Goal: Task Accomplishment & Management: Use online tool/utility

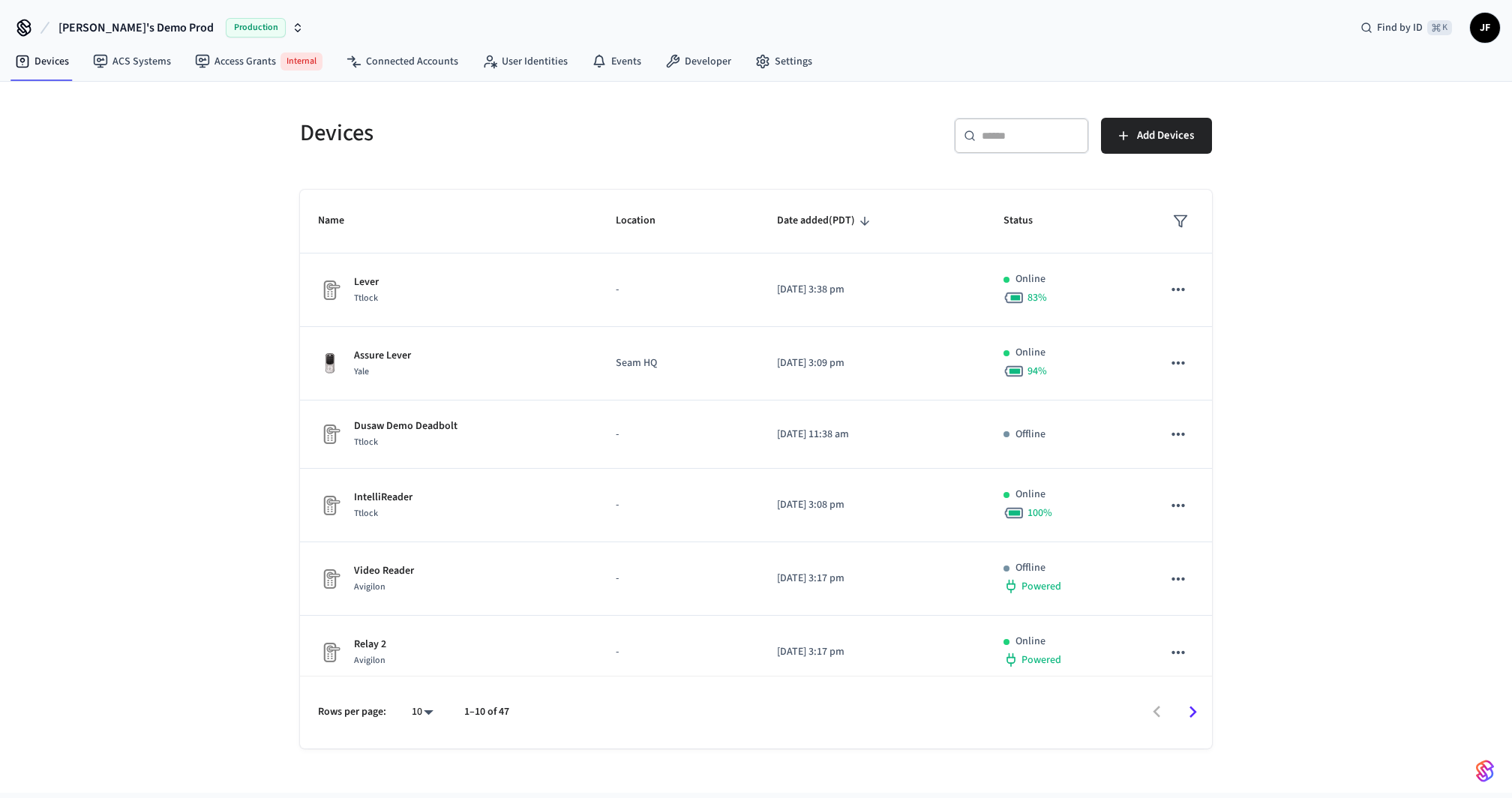
click at [176, 172] on div "Devices ​ ​ Add Devices Name Location Date added (PDT) Status Lever Ttlock - [D…" at bounding box center [756, 437] width 1512 height 711
click at [634, 119] on h5 "Devices" at bounding box center [524, 133] width 447 height 30
click at [642, 118] on h5 "Devices" at bounding box center [524, 133] width 447 height 30
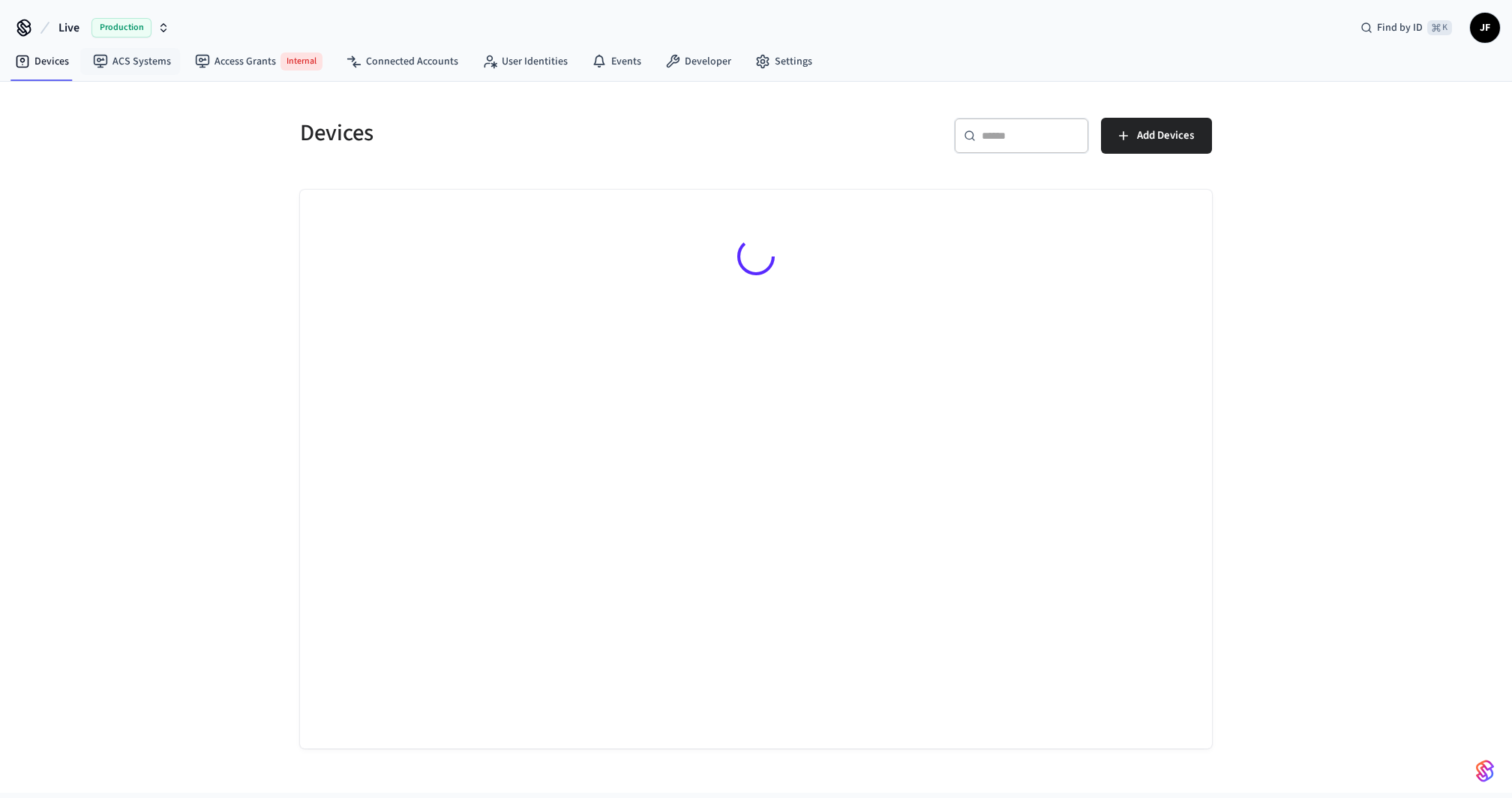
click at [77, 29] on span "Live" at bounding box center [69, 28] width 21 height 18
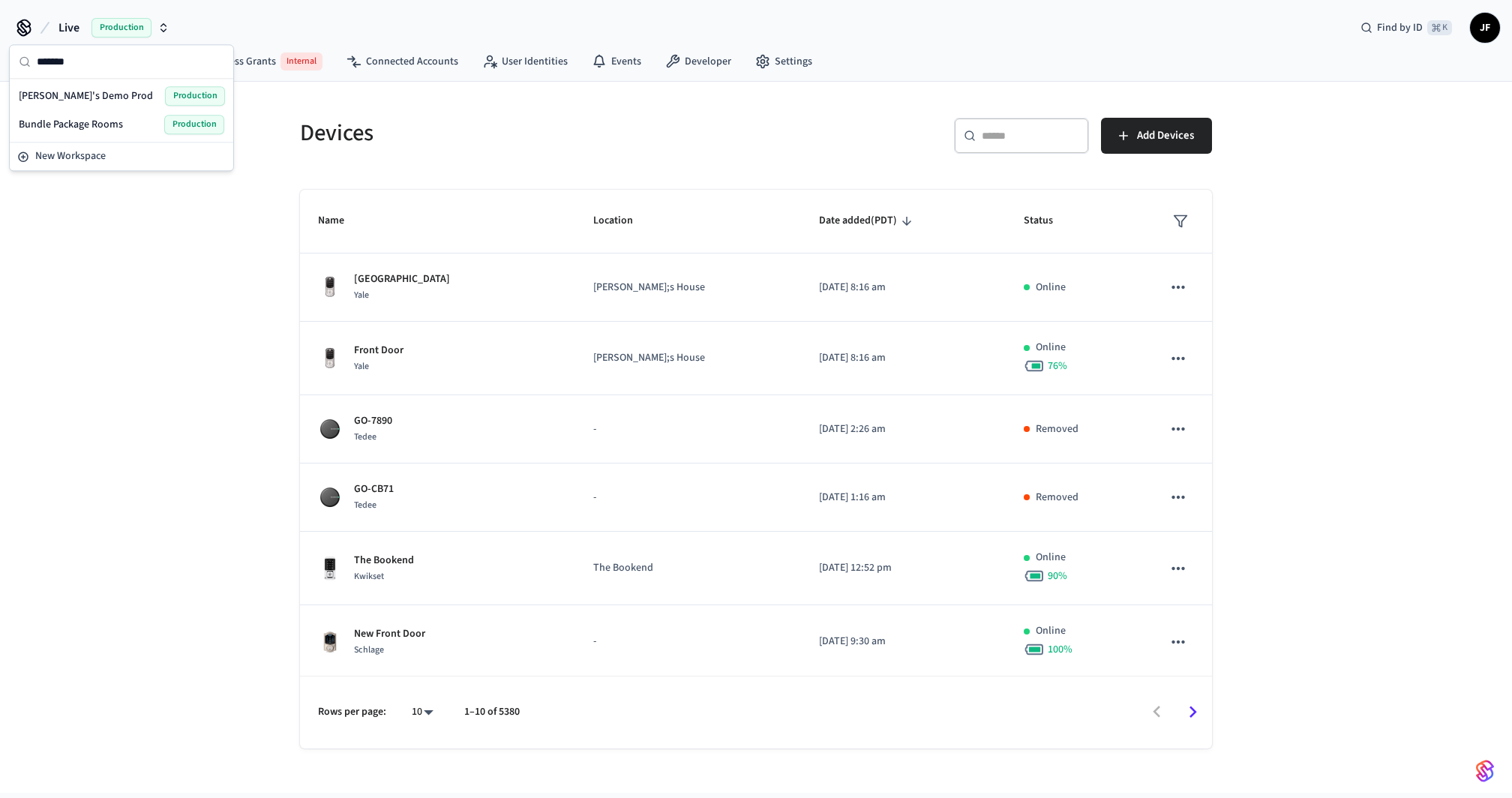
type input "*"
type input "*********"
click at [91, 146] on span "Jack's Demo Sandbox" at bounding box center [95, 153] width 153 height 15
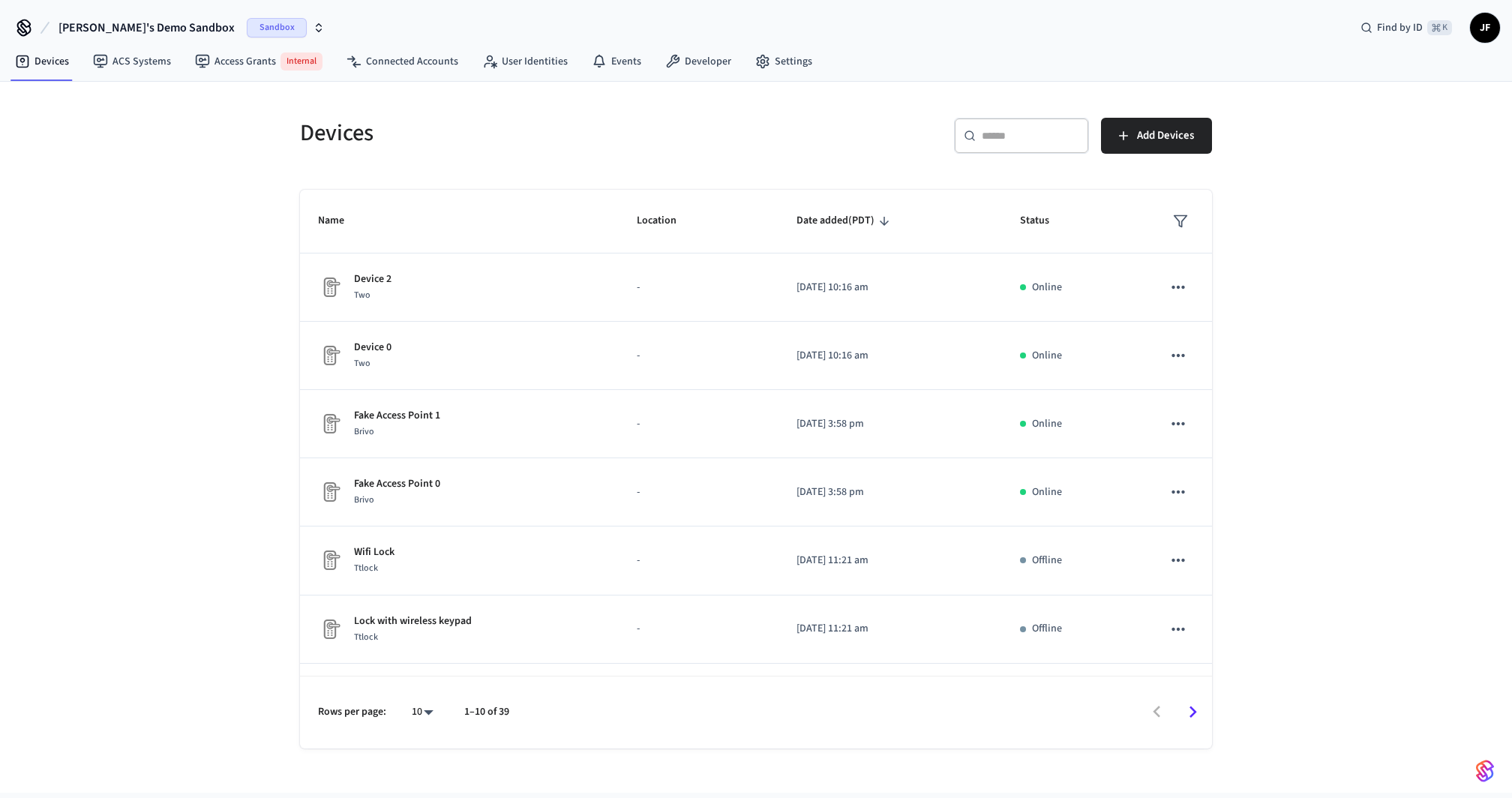
click at [151, 296] on div "Devices ​ ​ Add Devices Name Location Date added (PDT) Status Device 2 Two - 20…" at bounding box center [756, 437] width 1512 height 711
click at [223, 97] on div "Devices ​ ​ Add Devices Name Location Date added (PDT) Status Device 2 Two - 20…" at bounding box center [756, 437] width 1512 height 711
click at [138, 29] on span "Jack's Demo Sandbox" at bounding box center [146, 28] width 176 height 18
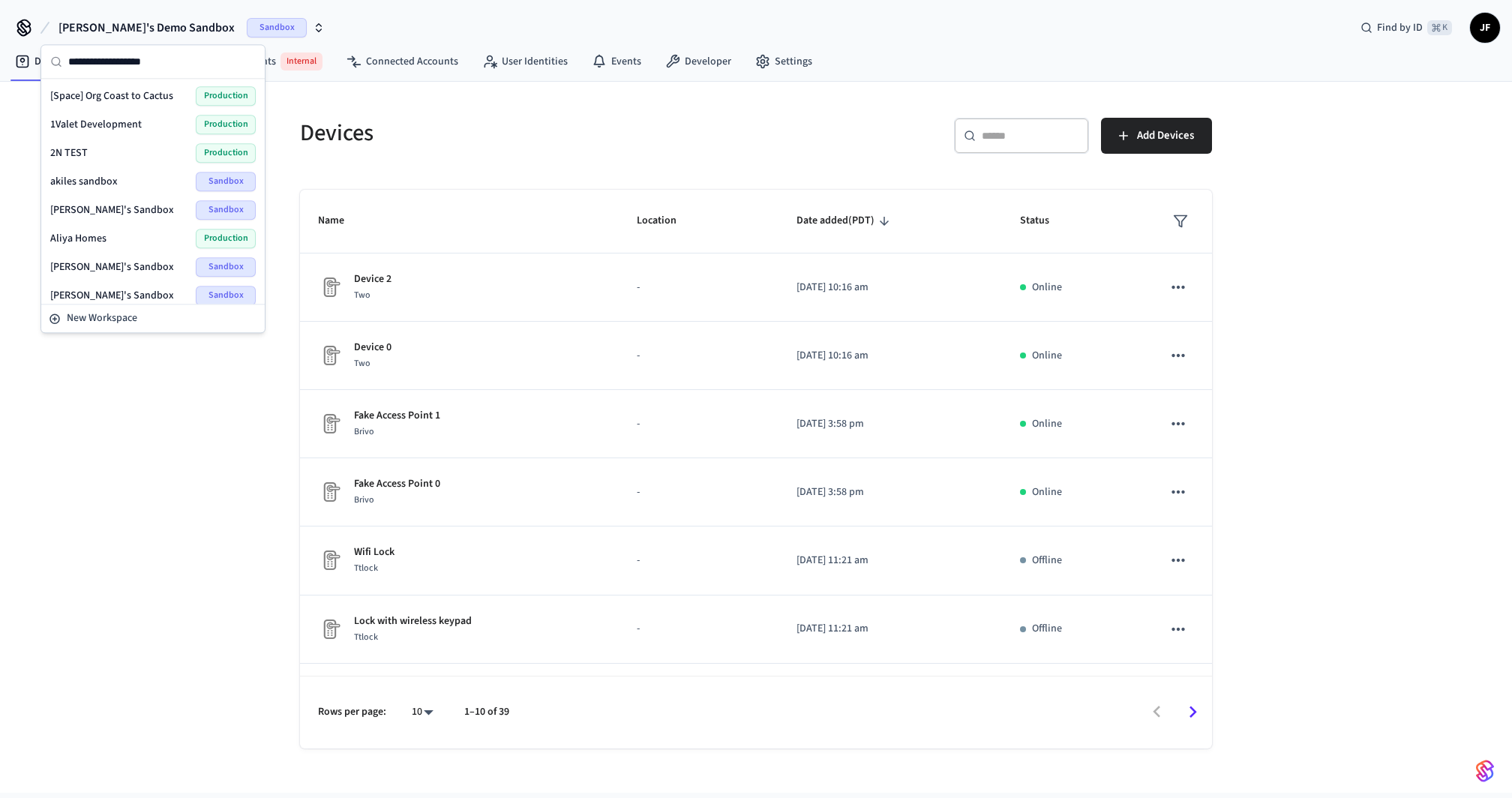
click at [414, 122] on h5 "Devices" at bounding box center [524, 133] width 447 height 30
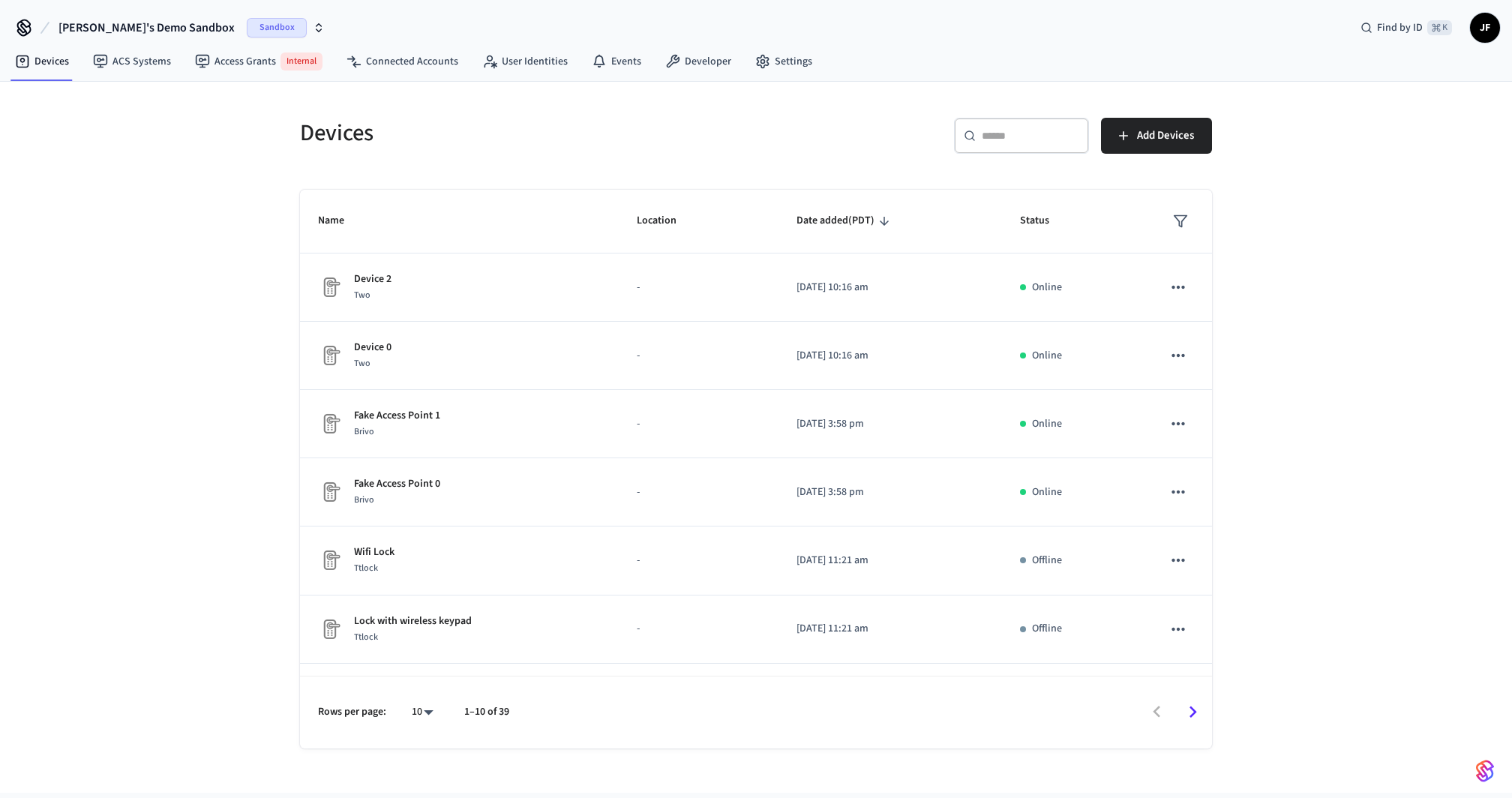
scroll to position [49, 0]
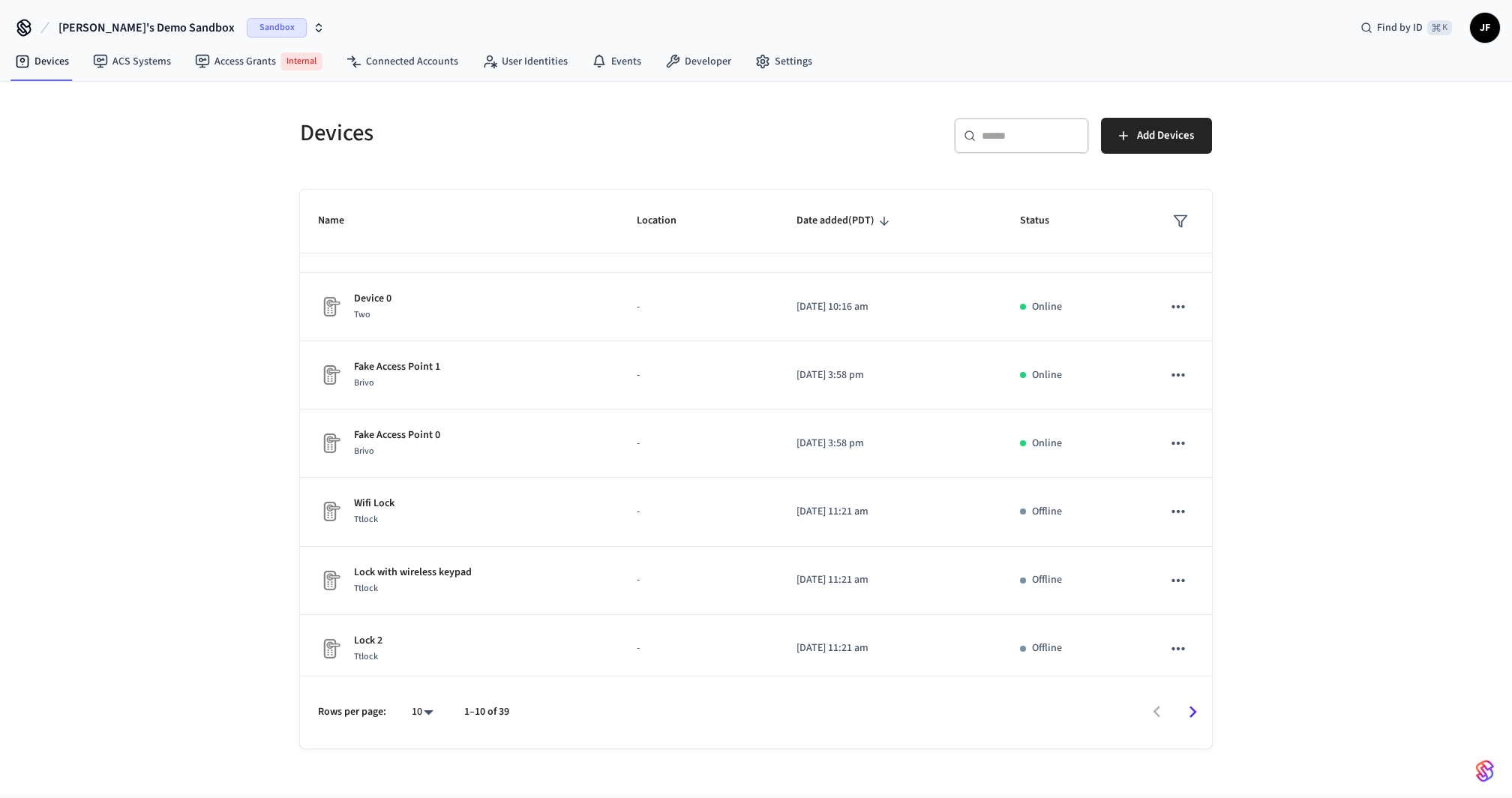
click at [1077, 58] on div "Devices ACS Systems Access Grants Internal Connected Accounts User Identities E…" at bounding box center [756, 63] width 1512 height 38
click at [1161, 143] on span "Add Devices" at bounding box center [1165, 136] width 57 height 20
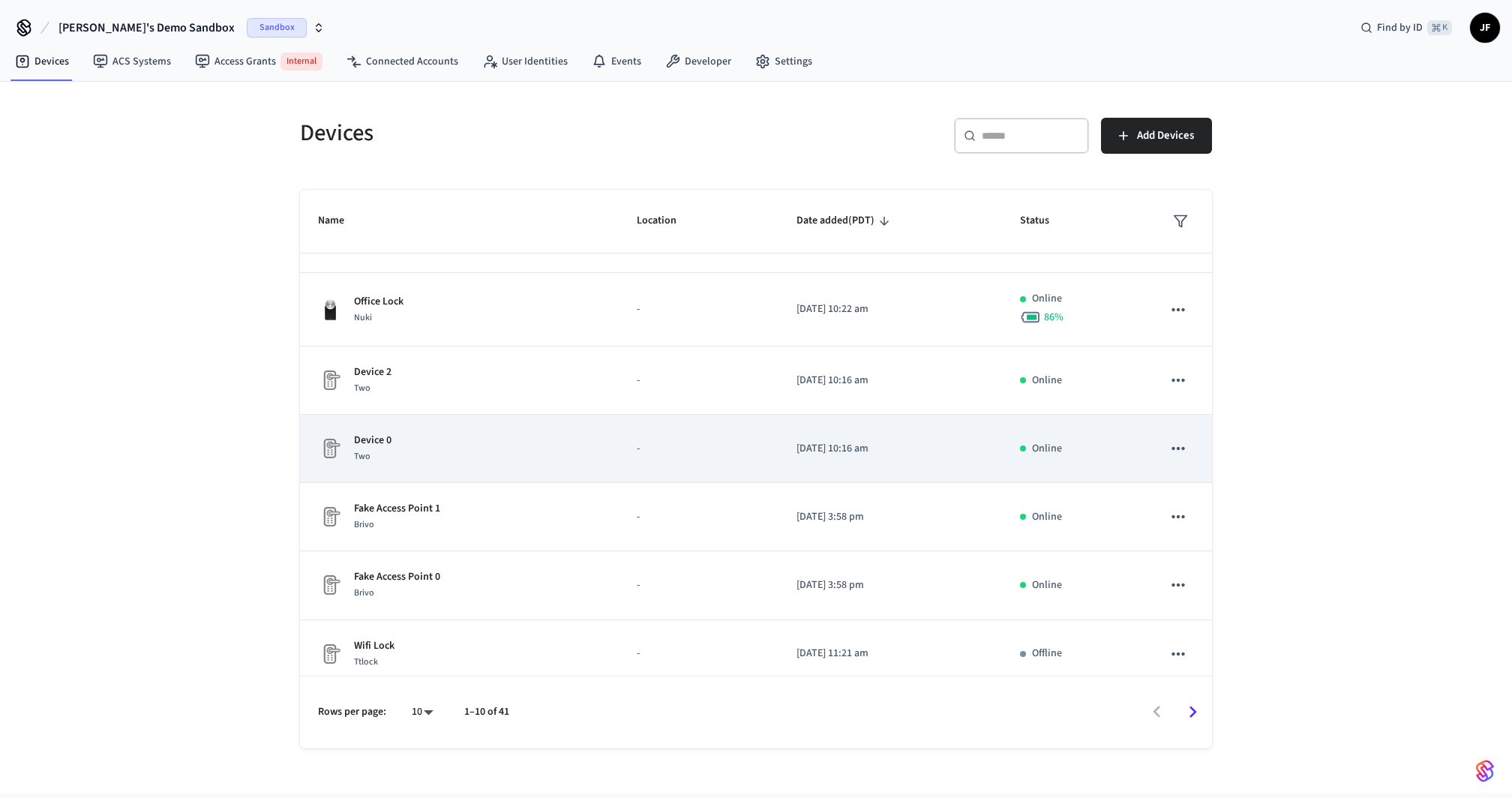
scroll to position [0, 0]
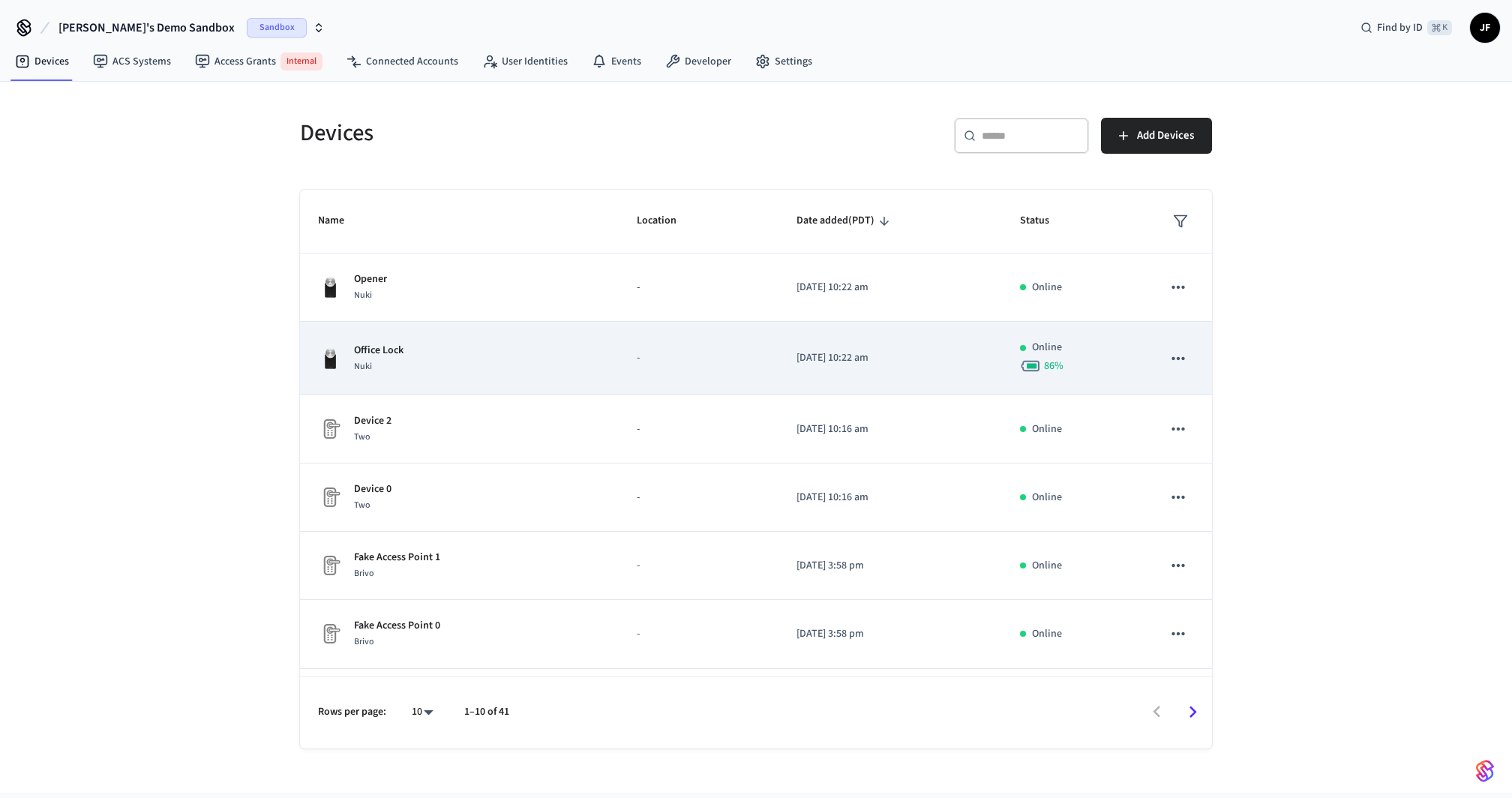
click at [614, 343] on td "Office Lock Nuki" at bounding box center [459, 358] width 319 height 73
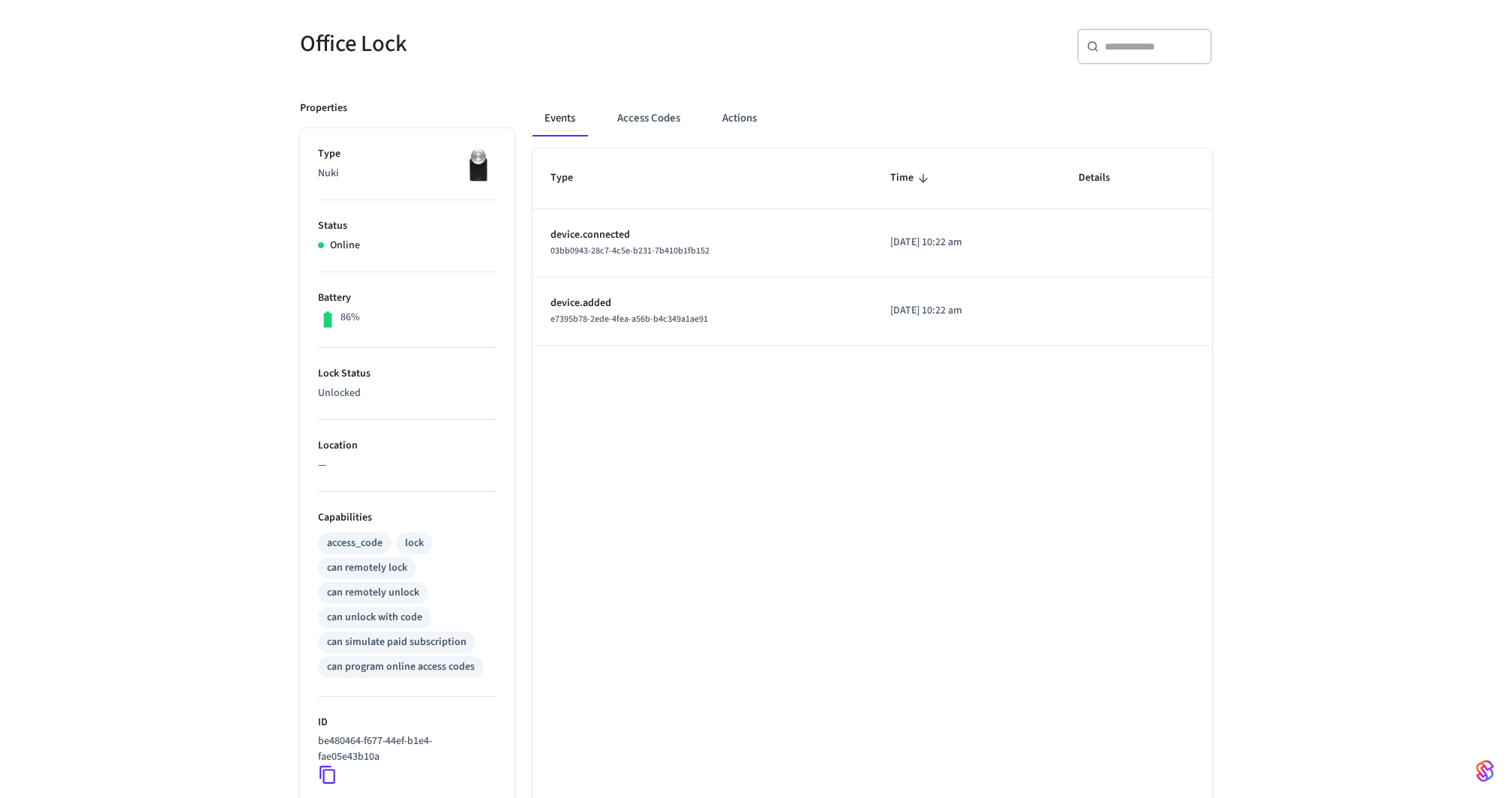
scroll to position [118, 0]
drag, startPoint x: 344, startPoint y: 186, endPoint x: 317, endPoint y: 156, distance: 40.4
click at [318, 156] on li "Type Nuki" at bounding box center [407, 177] width 179 height 54
click at [313, 252] on ul "Type Nuki Status Online Battery 86% Lock Status Unlocked Location — Capabilitie…" at bounding box center [407, 577] width 214 height 890
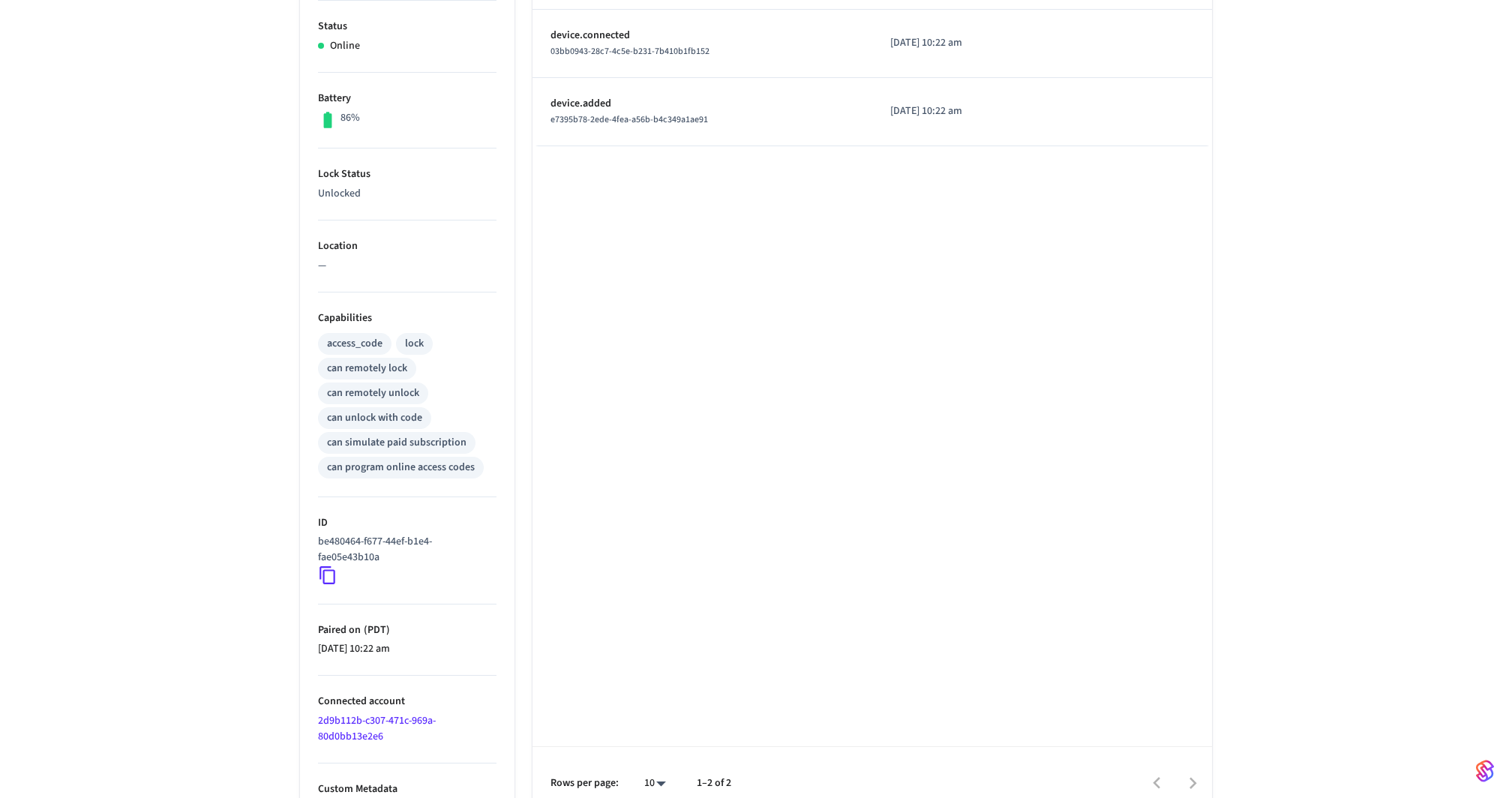
scroll to position [339, 0]
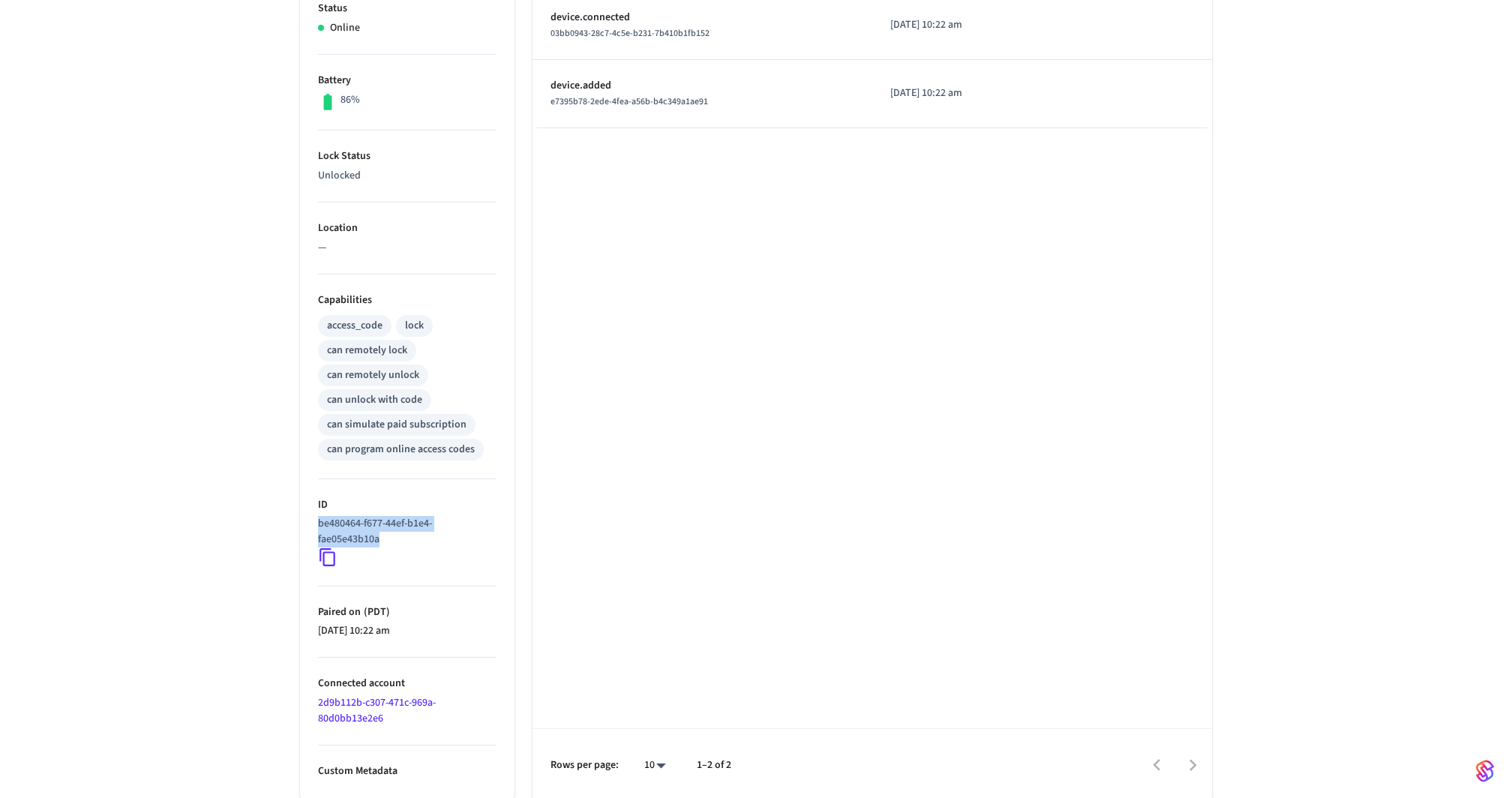
drag, startPoint x: 411, startPoint y: 537, endPoint x: 306, endPoint y: 519, distance: 106.5
click at [306, 519] on ul "Type Nuki Status Online Battery 86% Lock Status Unlocked Location — Capabilitie…" at bounding box center [407, 356] width 214 height 890
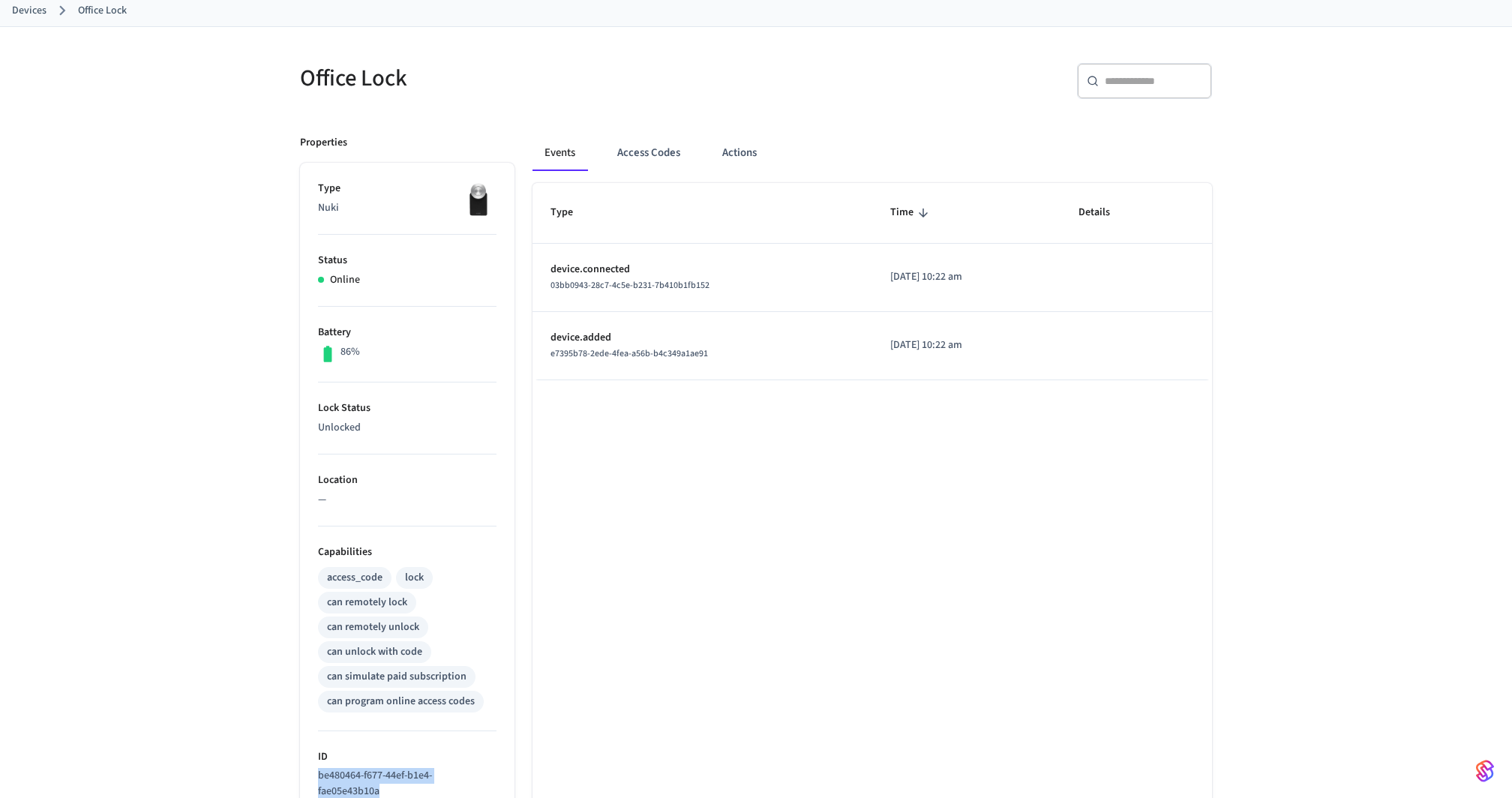
scroll to position [0, 0]
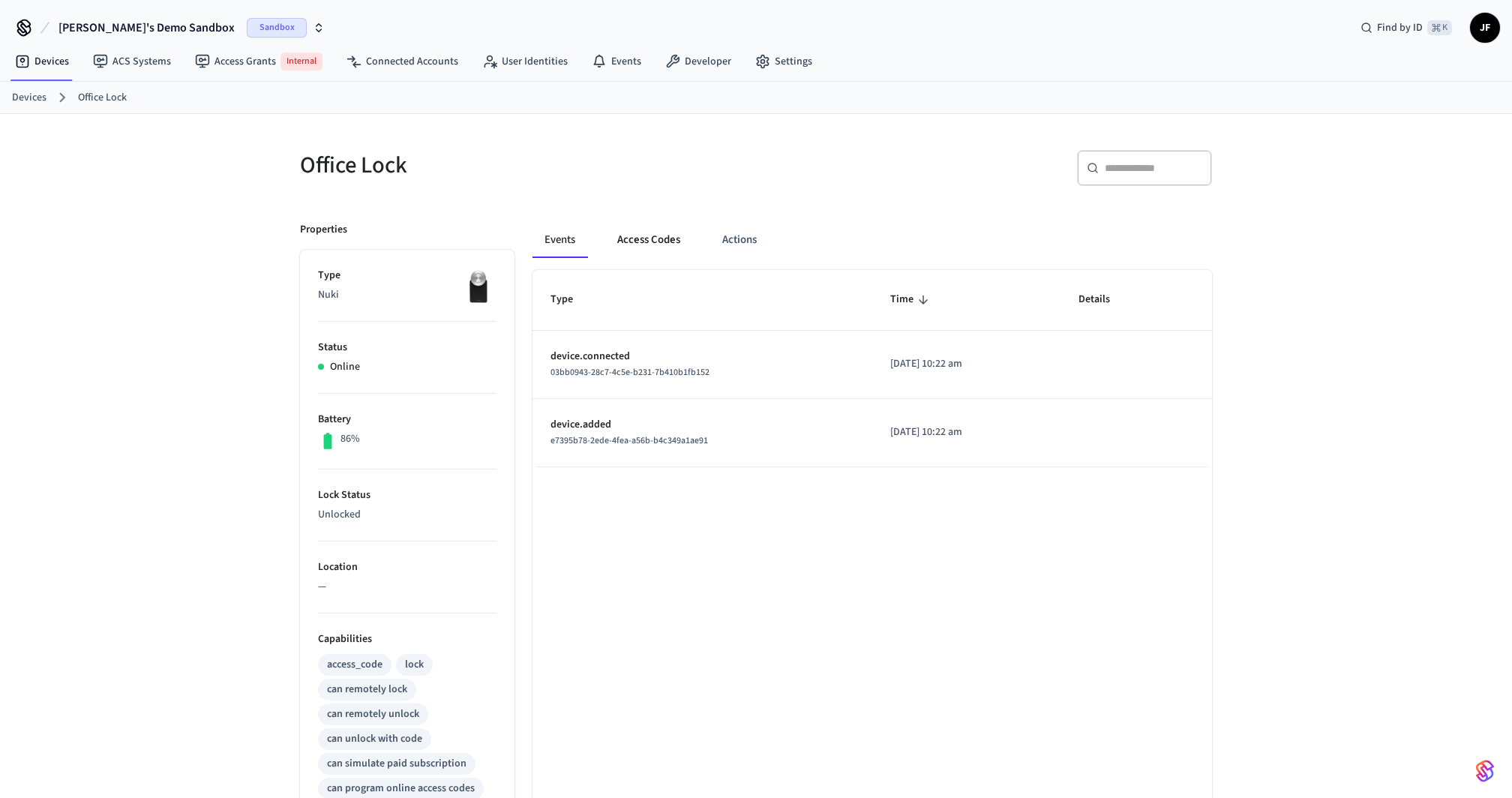
click at [677, 232] on button "Access Codes" at bounding box center [648, 239] width 87 height 36
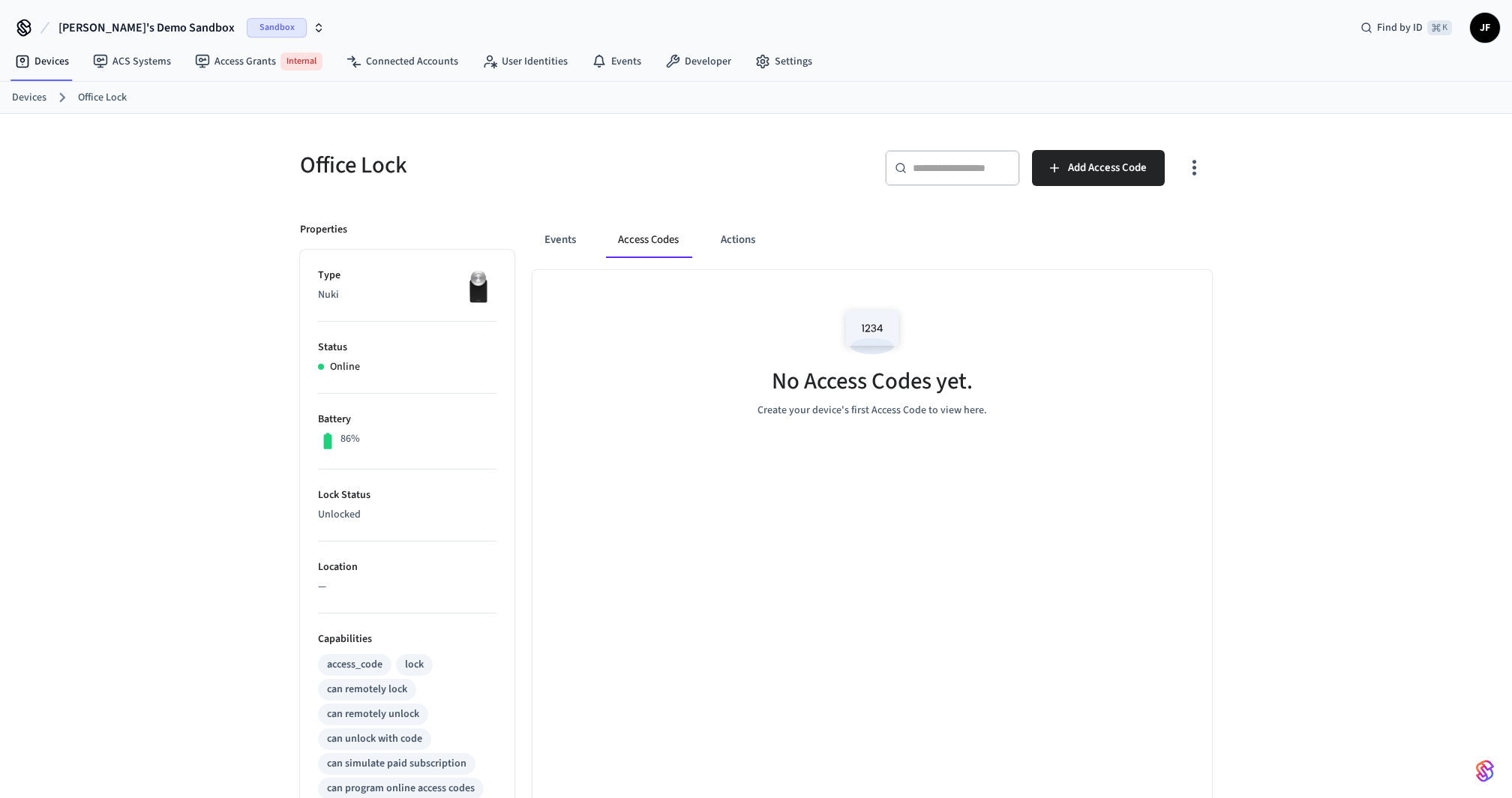
click at [796, 213] on div "Events Access Codes Actions No Access Codes yet. Create your device's first Acc…" at bounding box center [863, 671] width 698 height 936
click at [1147, 191] on div "​ ​ Add Access Code" at bounding box center [988, 174] width 447 height 48
click at [1126, 174] on span "Add Access Code" at bounding box center [1107, 168] width 79 height 20
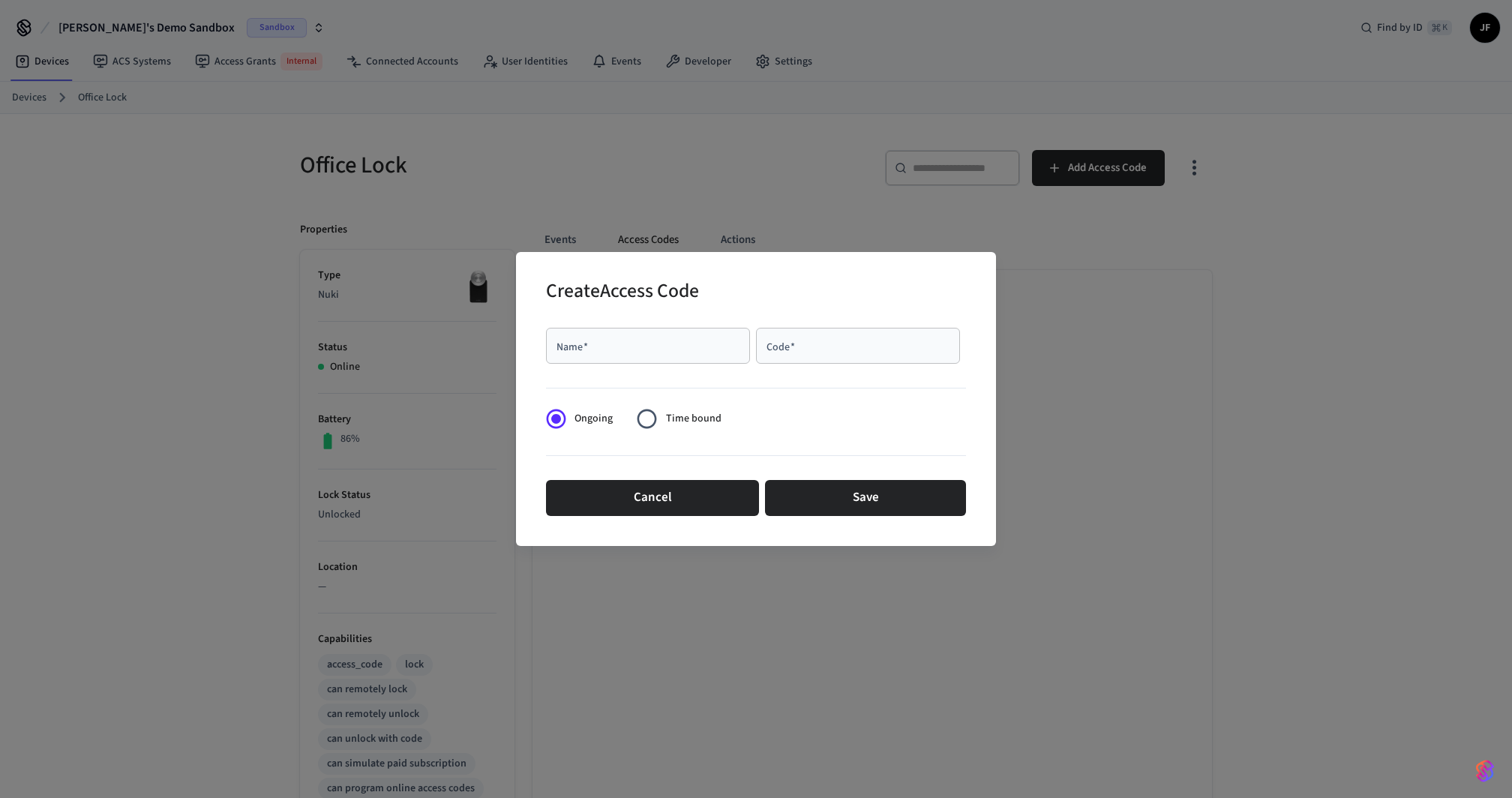
click at [671, 424] on span "Time bound" at bounding box center [693, 419] width 55 height 16
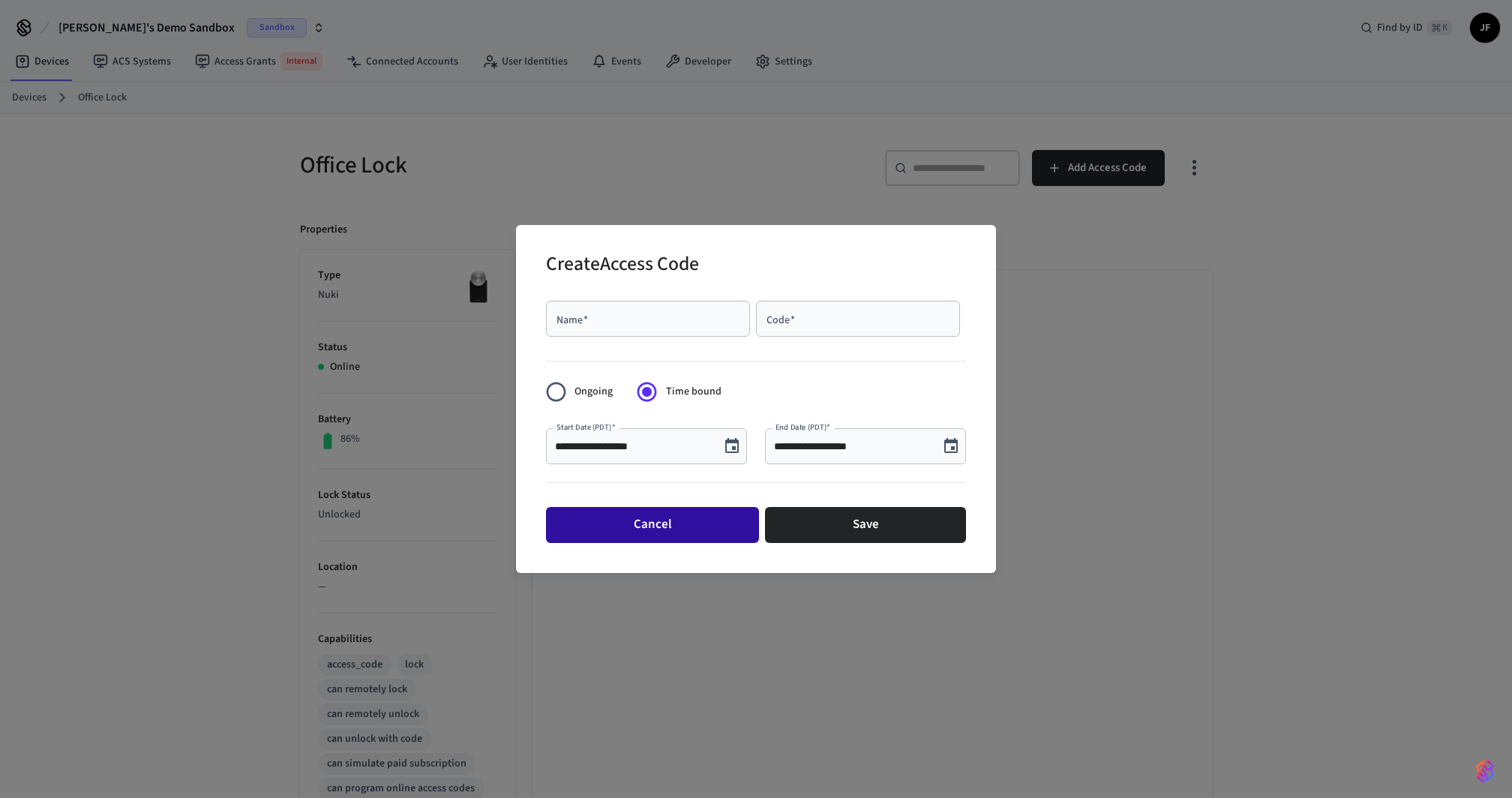
click at [685, 533] on button "Cancel" at bounding box center [652, 525] width 213 height 36
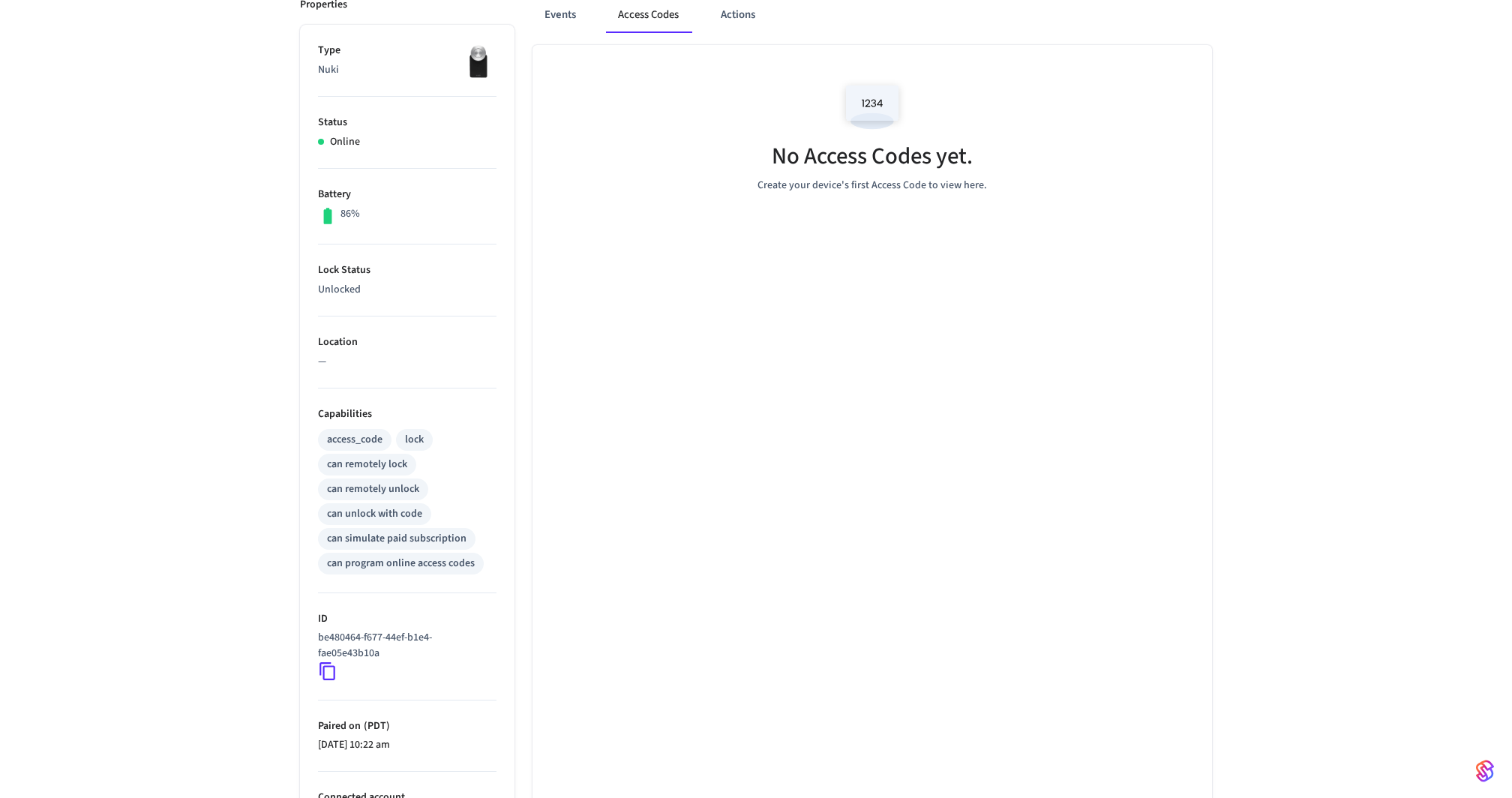
scroll to position [339, 0]
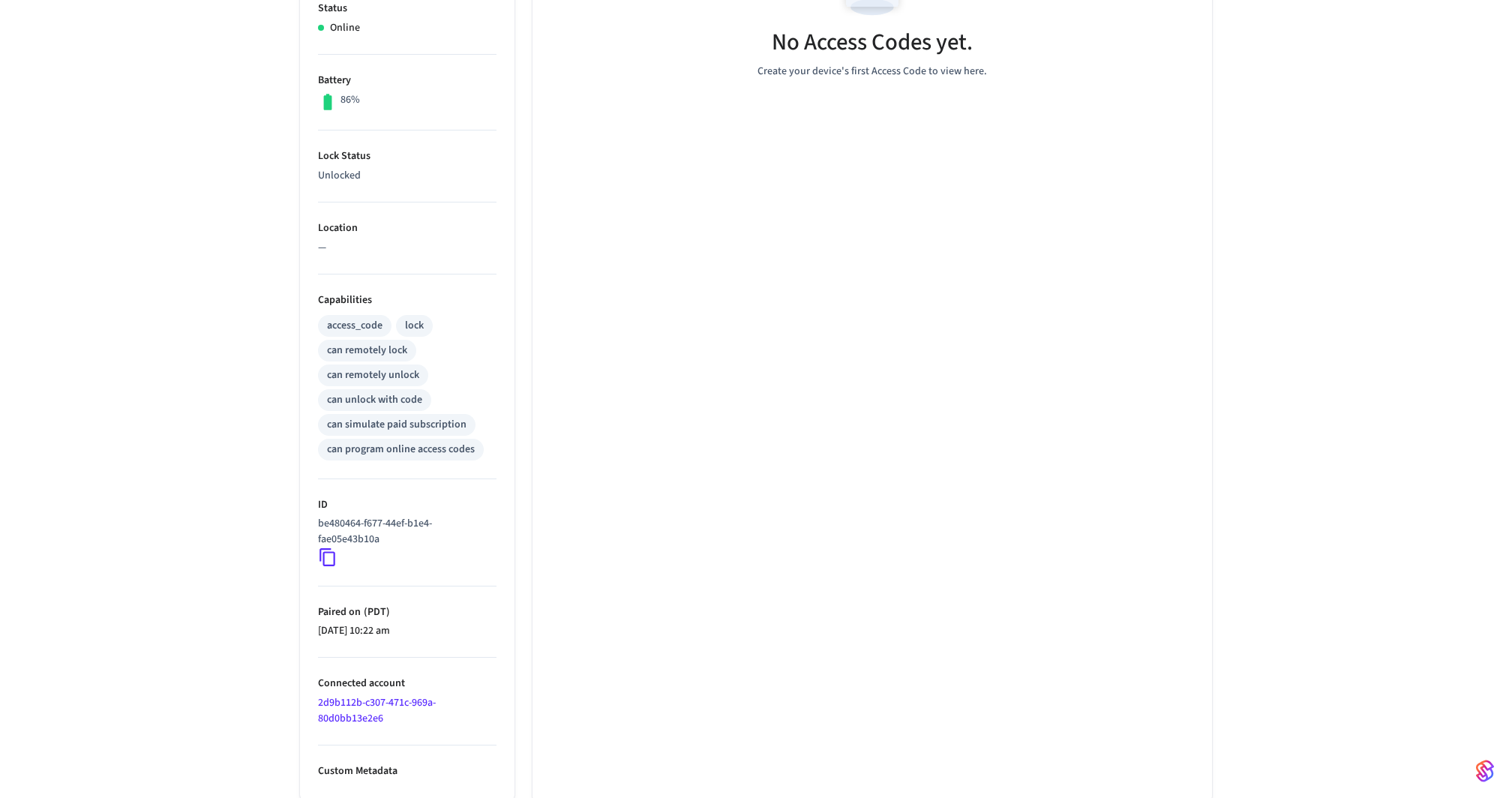
click at [355, 703] on link "2d9b112b-c307-471c-969a-80d0bb13e2e6" at bounding box center [377, 710] width 118 height 30
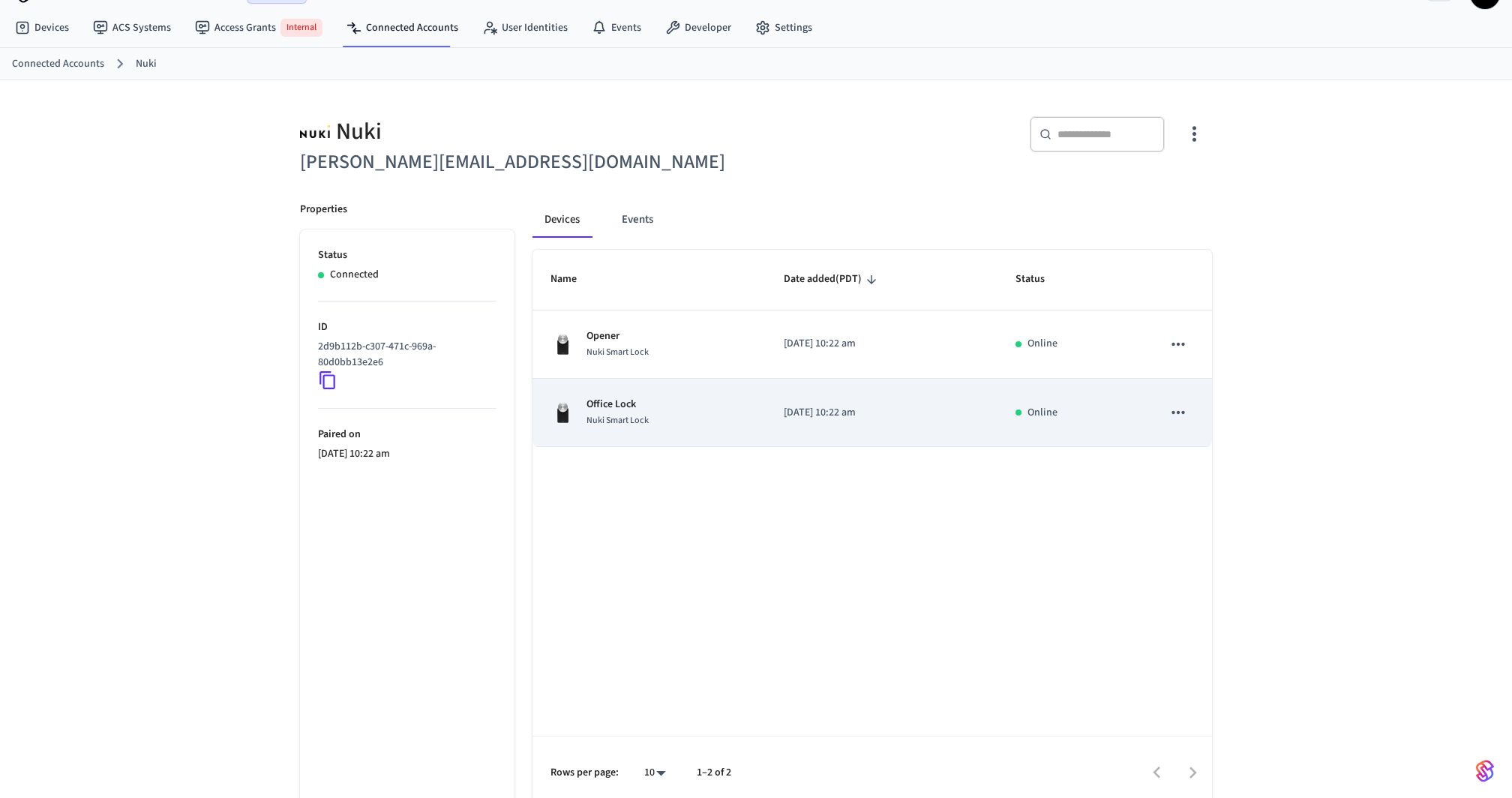
scroll to position [31, 0]
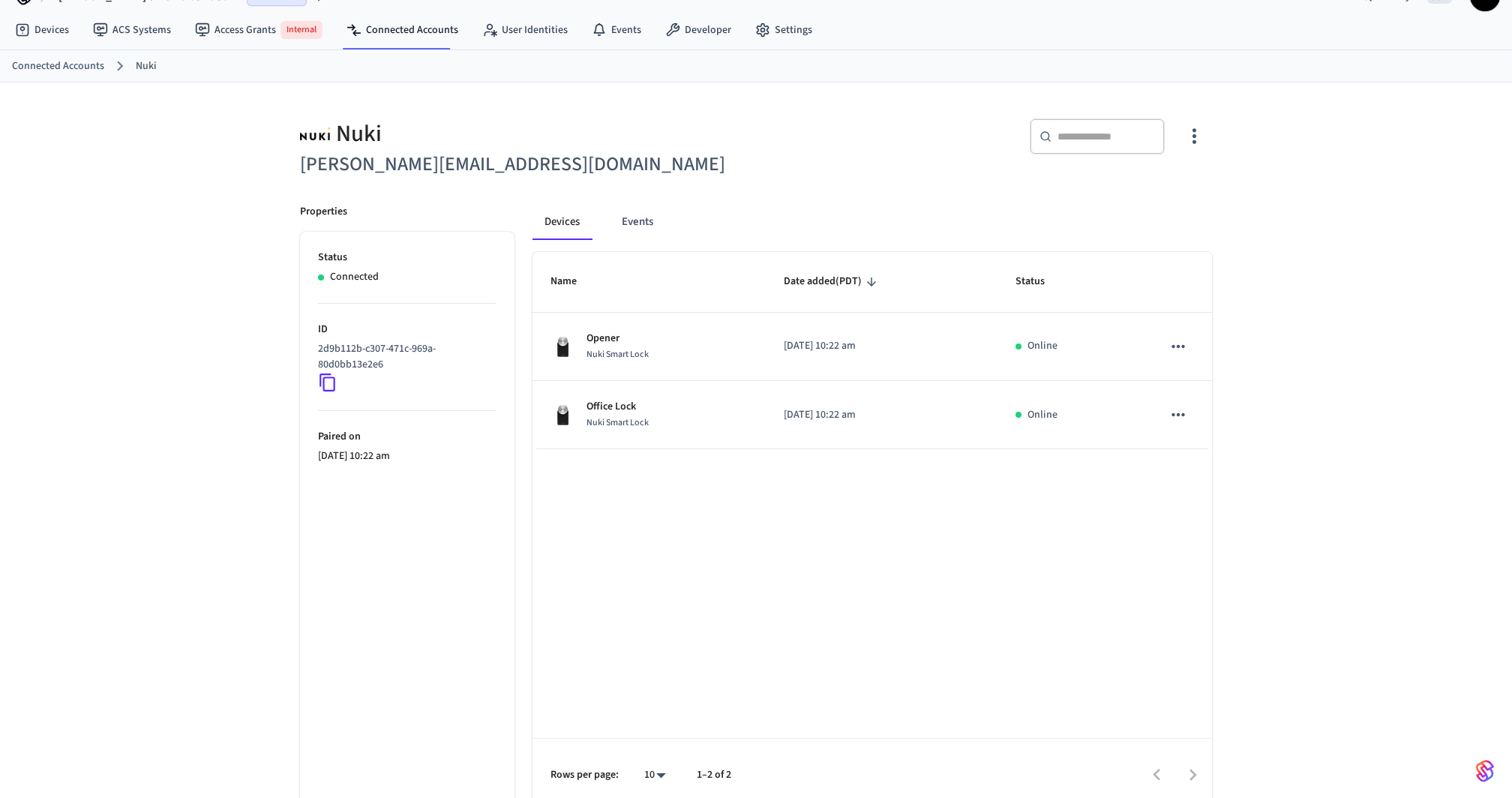
click at [754, 175] on div "​ ​" at bounding box center [979, 139] width 465 height 80
drag, startPoint x: 399, startPoint y: 366, endPoint x: 320, endPoint y: 355, distance: 79.8
click at [320, 354] on p "2d9b112b-c307-471c-969a-80d0bb13e2e6" at bounding box center [404, 357] width 172 height 31
click at [777, 150] on div "​ ​" at bounding box center [988, 143] width 447 height 48
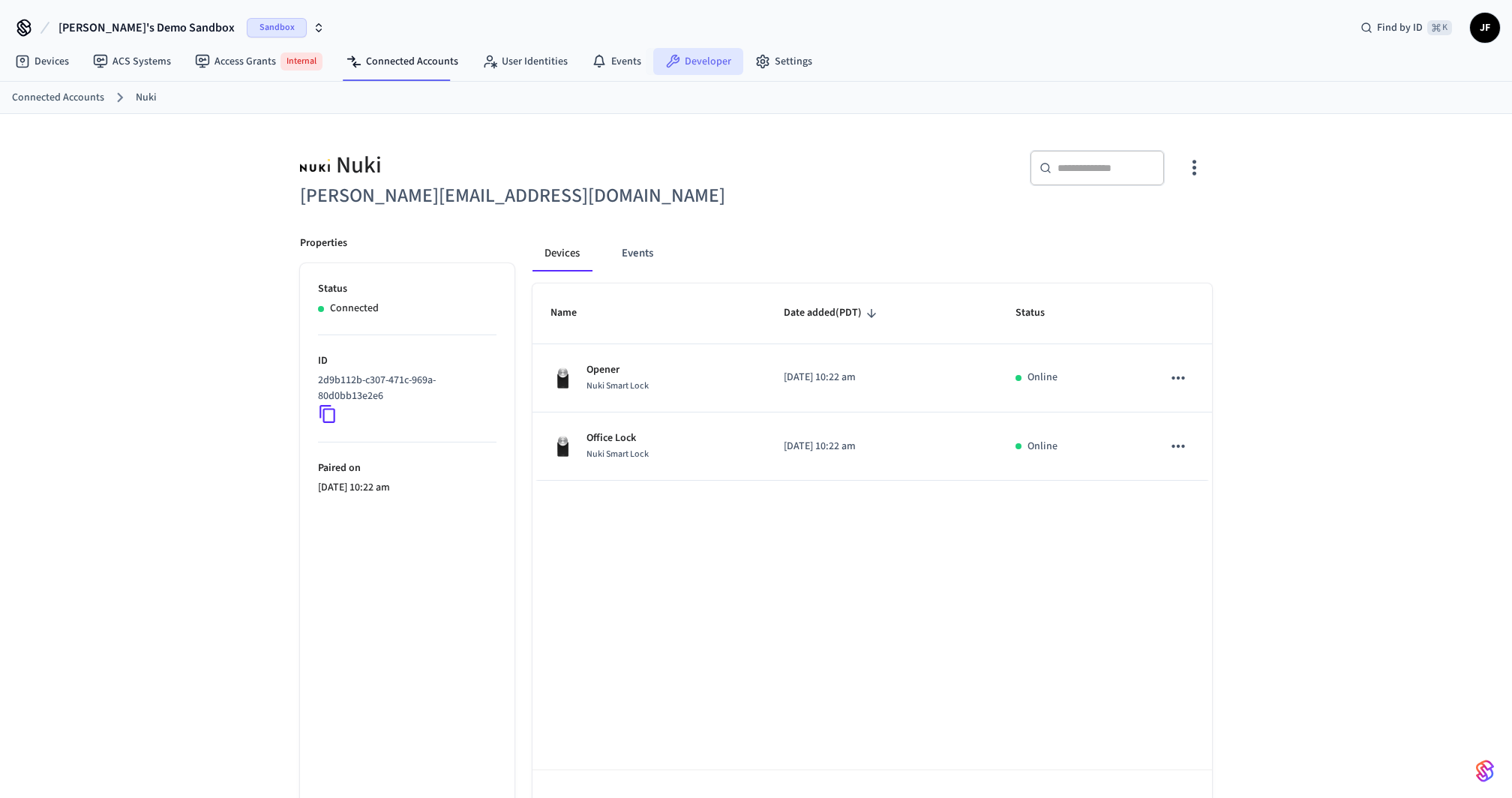
click at [706, 72] on link "Developer" at bounding box center [698, 62] width 90 height 27
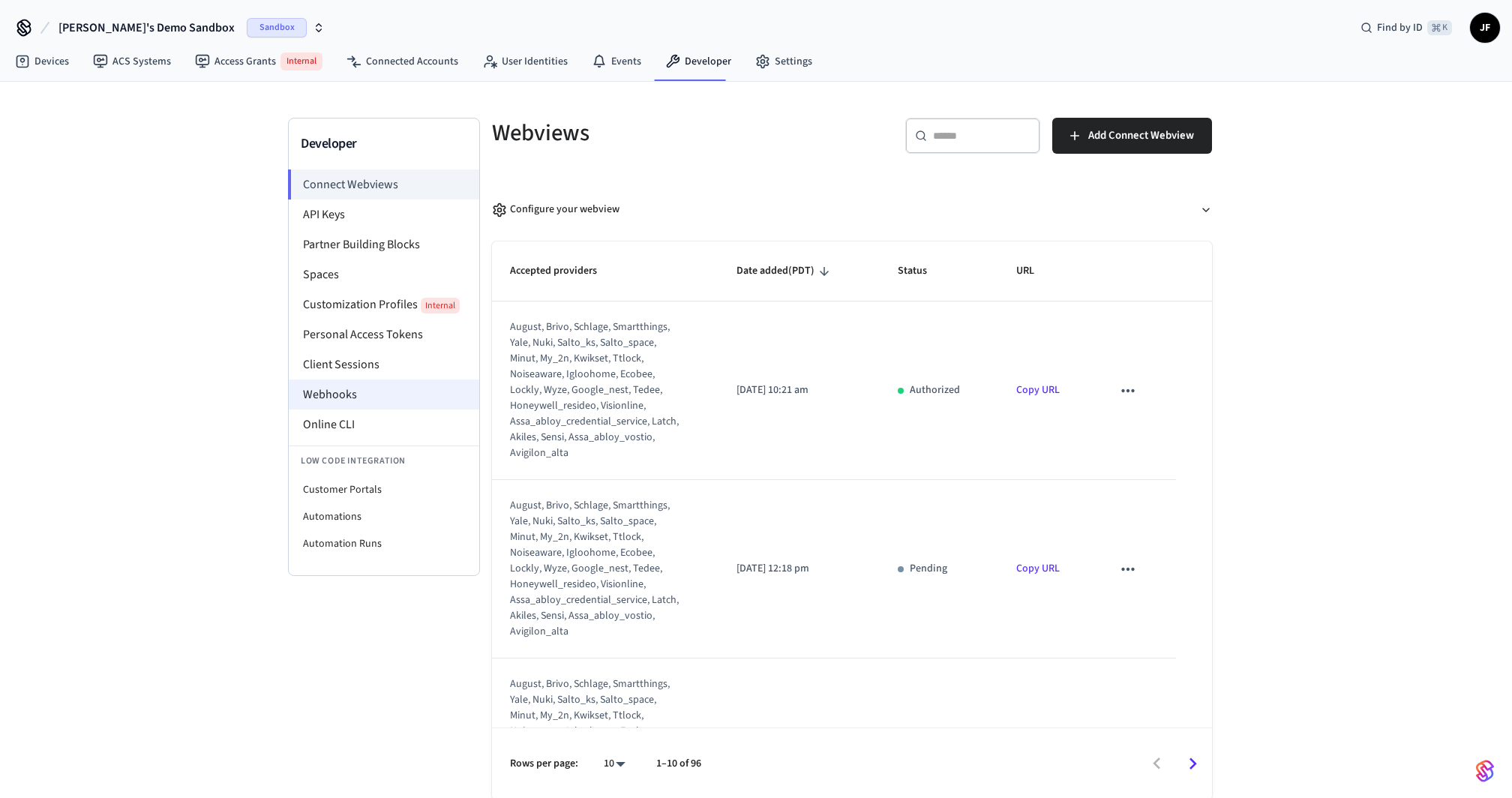
click at [357, 387] on li "Webhooks" at bounding box center [383, 395] width 190 height 30
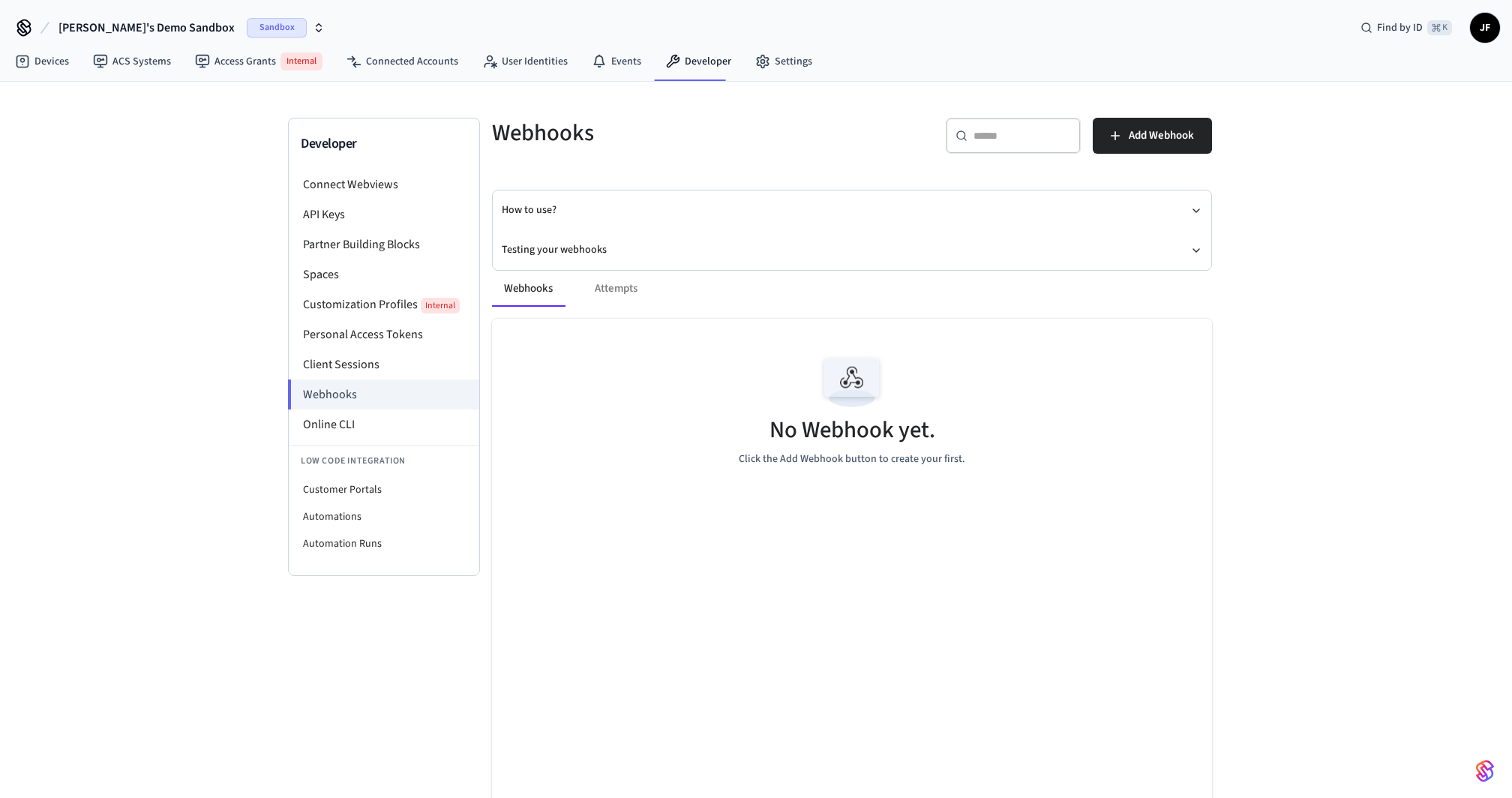
click at [778, 130] on h5 "Webhooks" at bounding box center [668, 133] width 351 height 30
click at [1177, 135] on span "Add Webhook" at bounding box center [1161, 136] width 65 height 20
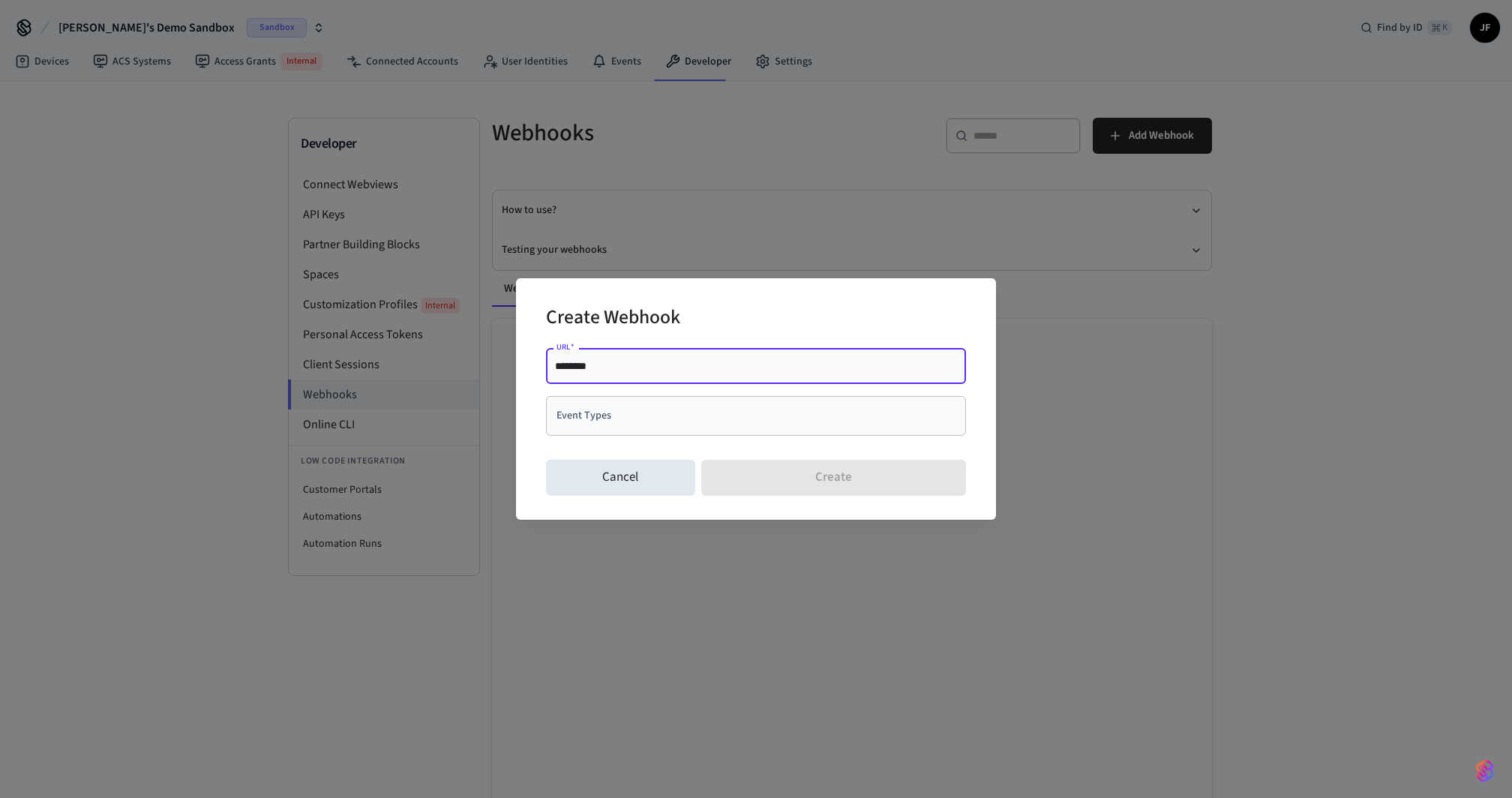
click at [707, 372] on input "********" at bounding box center [756, 365] width 402 height 15
click at [637, 412] on input "Event Types" at bounding box center [745, 416] width 384 height 26
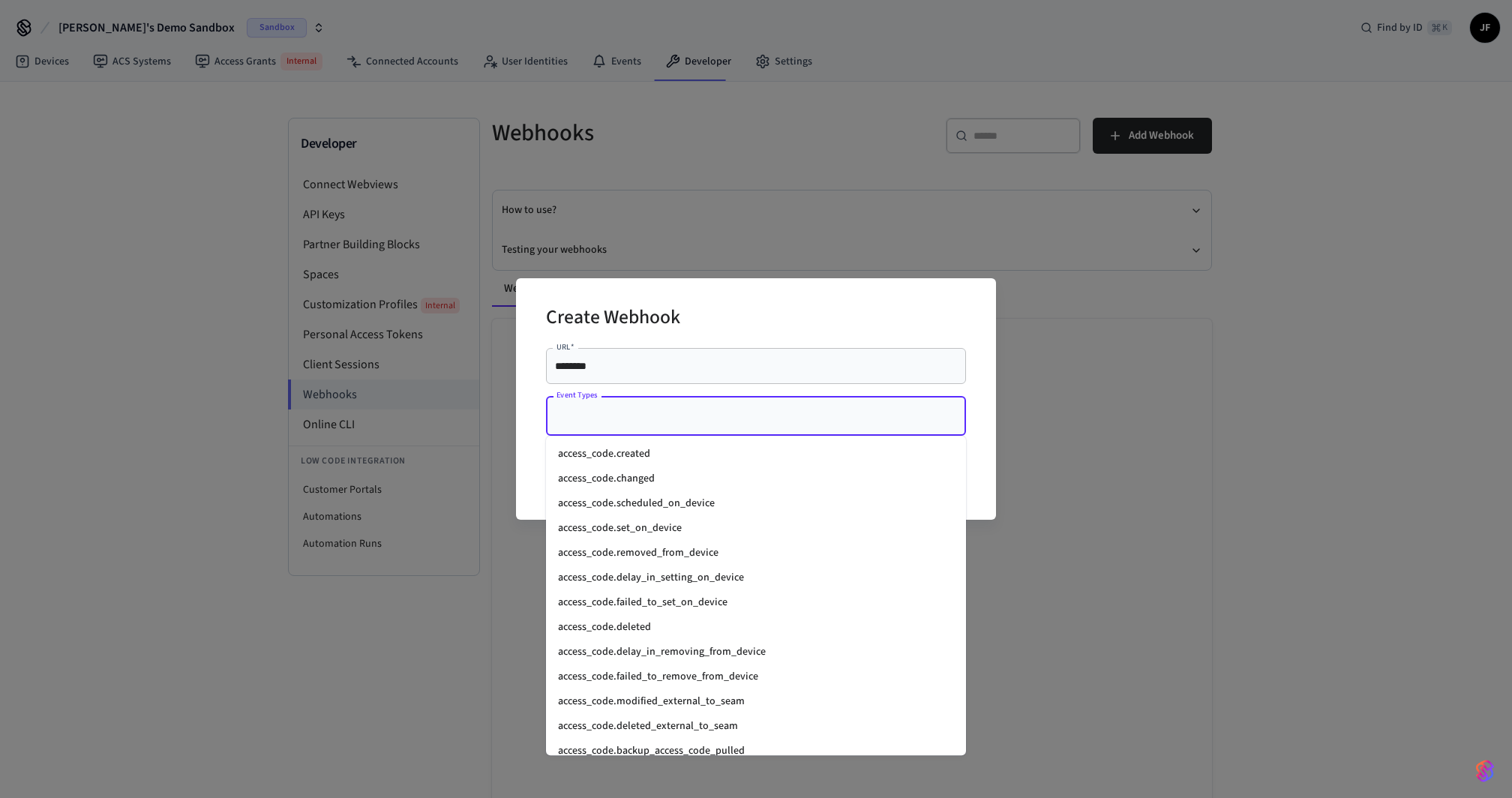
click at [628, 528] on li "access_code.set_on_device" at bounding box center [756, 528] width 420 height 25
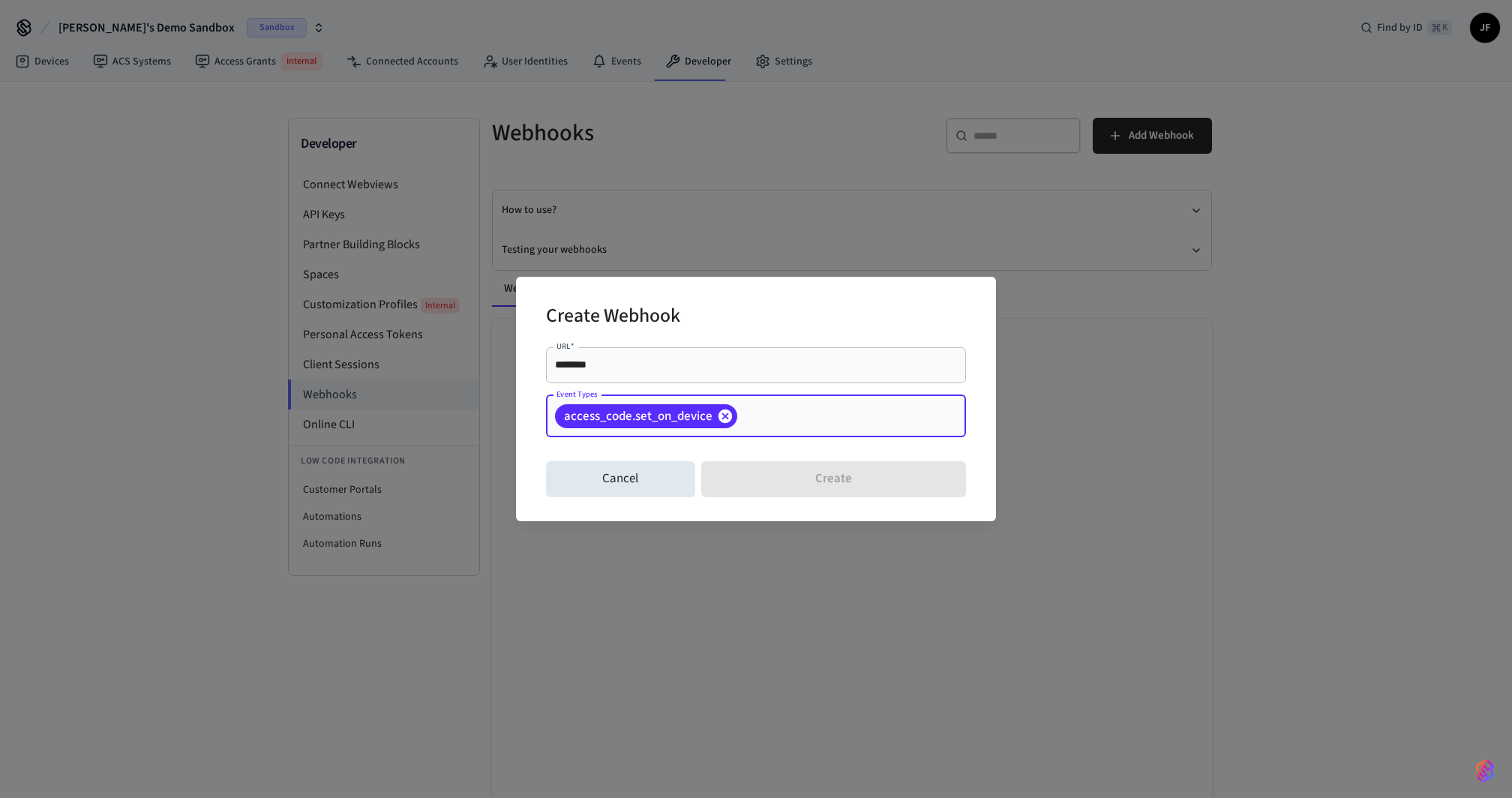
click at [727, 419] on icon at bounding box center [725, 415] width 13 height 13
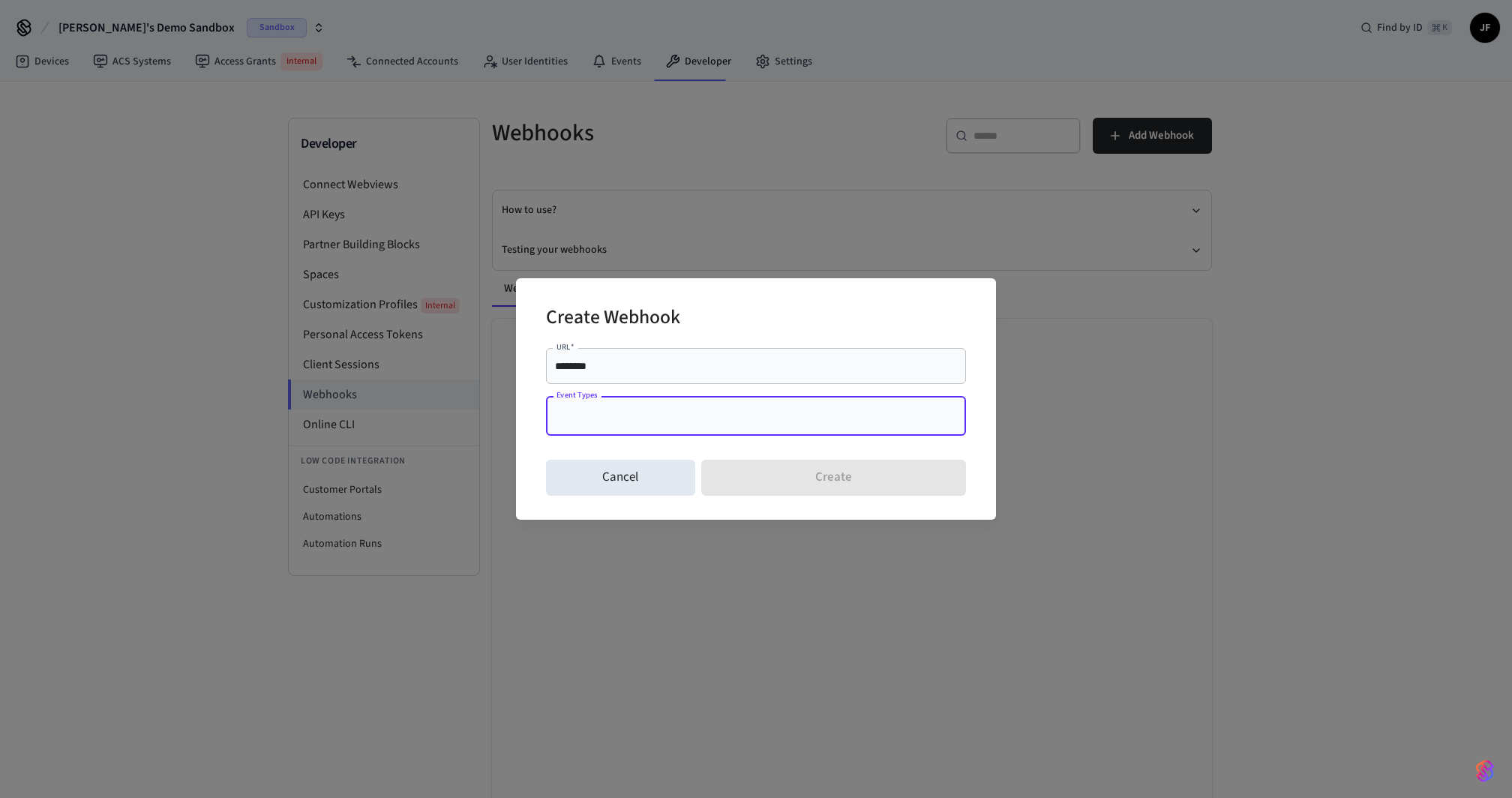
click at [698, 418] on input "Event Types" at bounding box center [745, 416] width 384 height 26
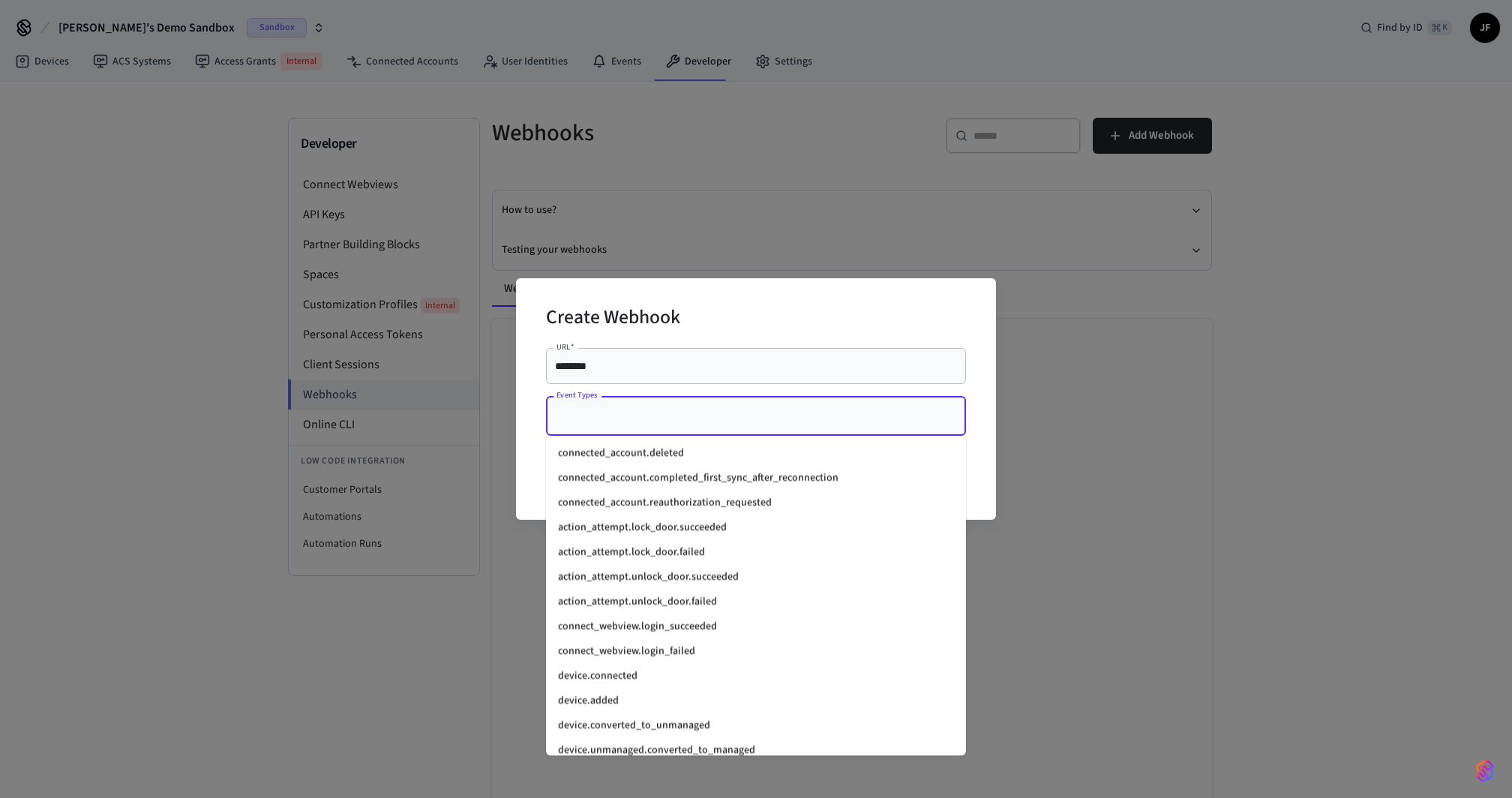
scroll to position [1187, 0]
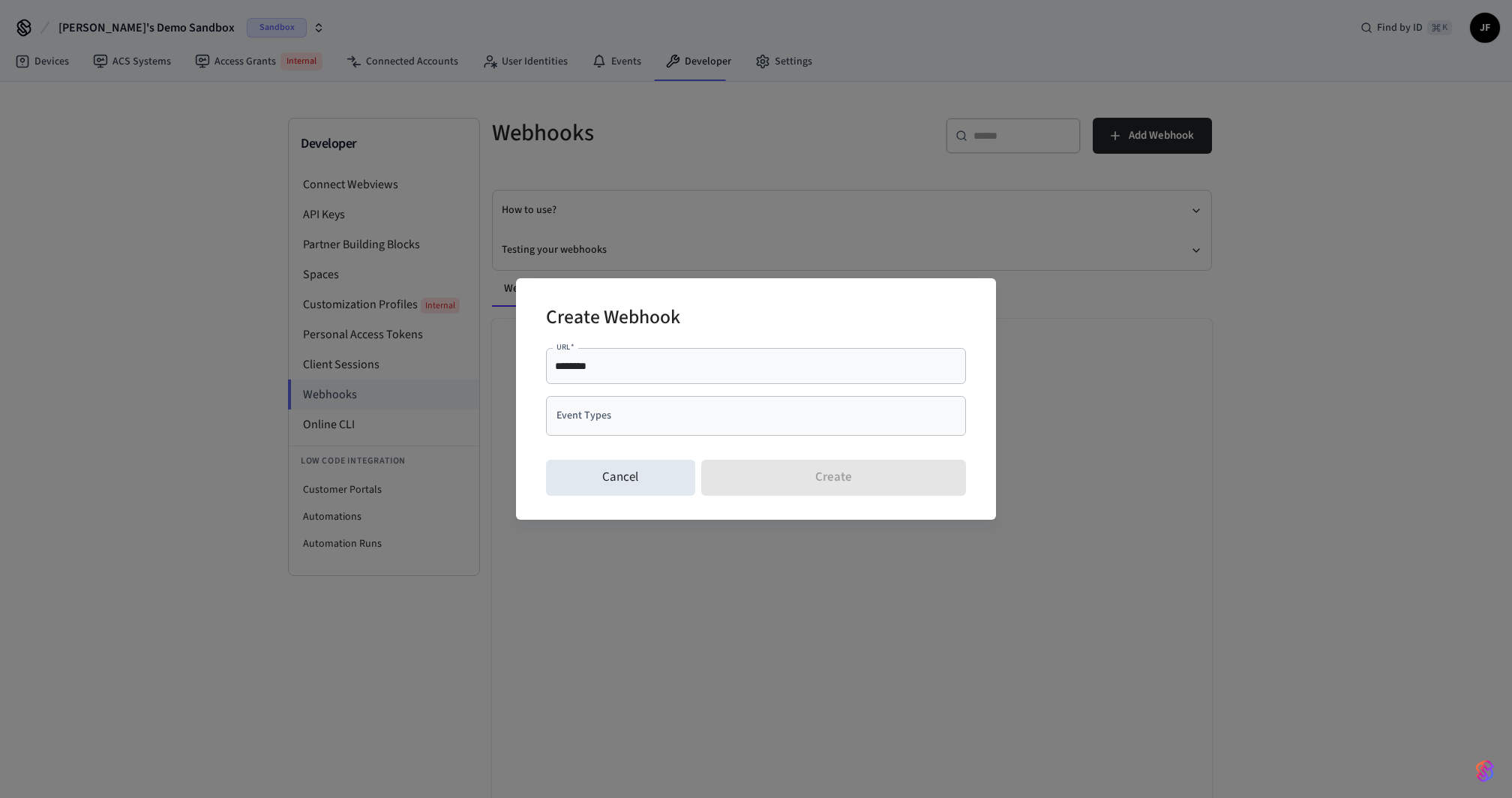
click at [1124, 436] on div "Create Webhook URL   * ******** URL   * Event Types Event Types Cancel Create" at bounding box center [756, 399] width 1512 height 798
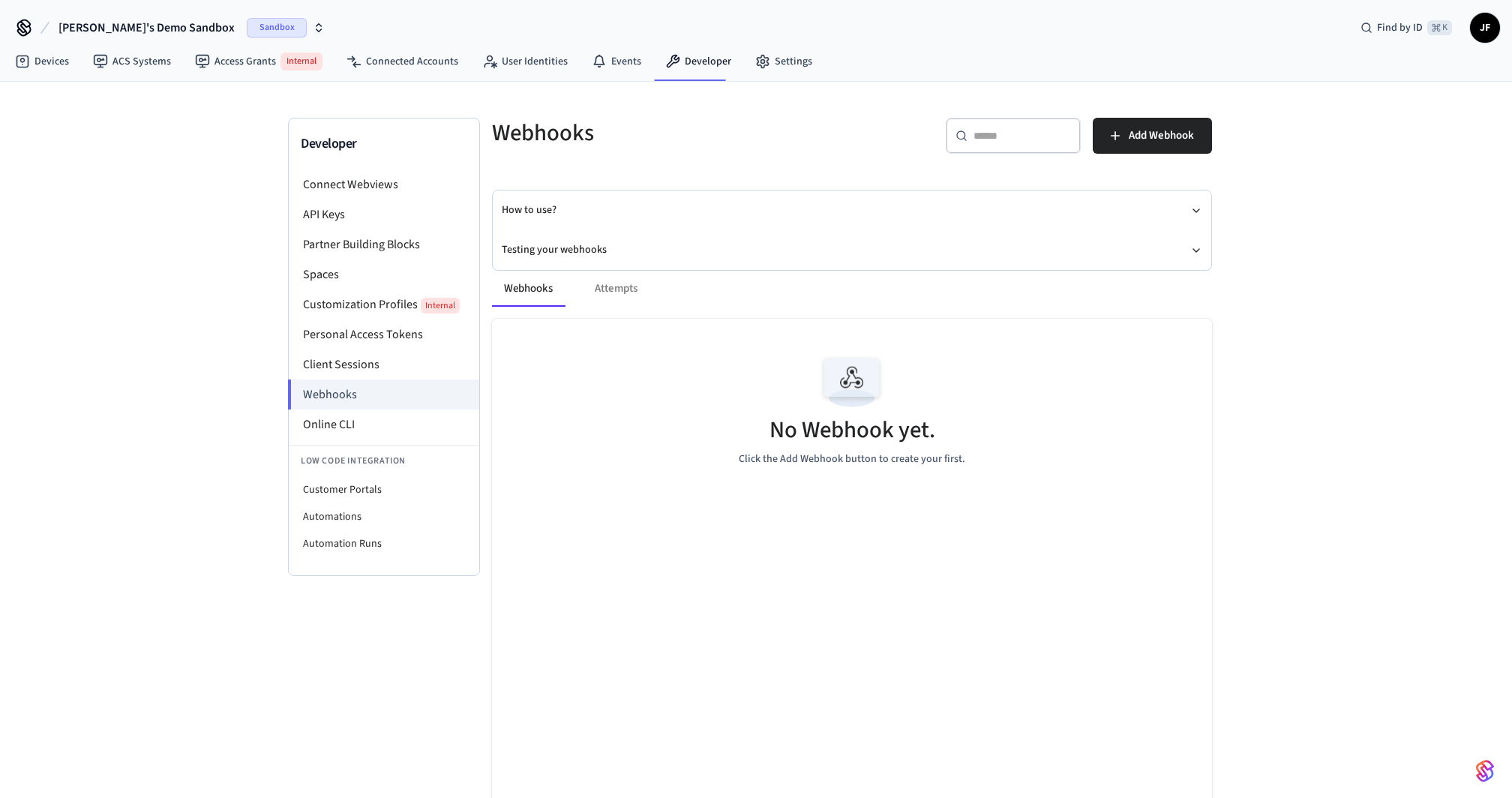
click at [873, 183] on div "Webhooks ​ ​ Add Webhook How to use? Testing your webhooks Webhooks Attempts No…" at bounding box center [852, 465] width 744 height 693
click at [859, 175] on div "Webhooks ​ ​ Add Webhook How to use? Testing your webhooks Webhooks Attempts No…" at bounding box center [852, 465] width 744 height 693
click at [357, 427] on li "Online CLI" at bounding box center [383, 424] width 190 height 30
